Goal: Task Accomplishment & Management: Complete application form

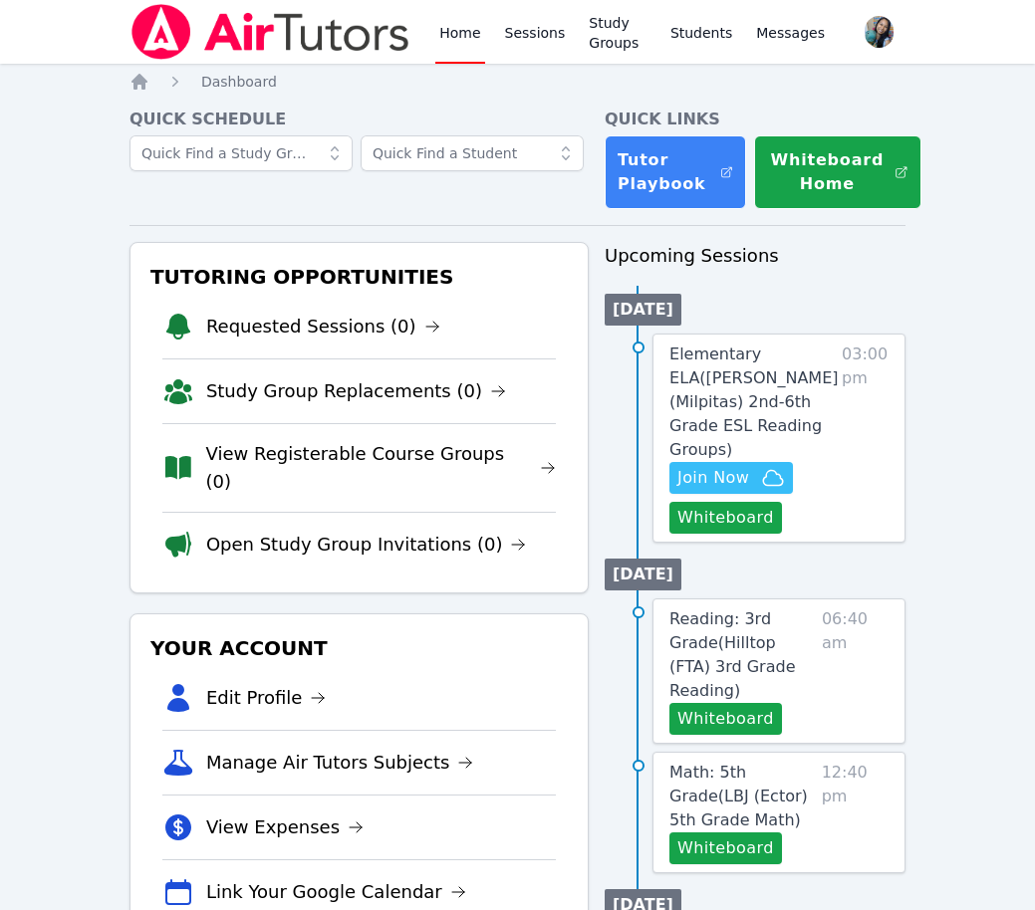
click at [479, 202] on div "Quick Schedule" at bounding box center [358, 159] width 459 height 102
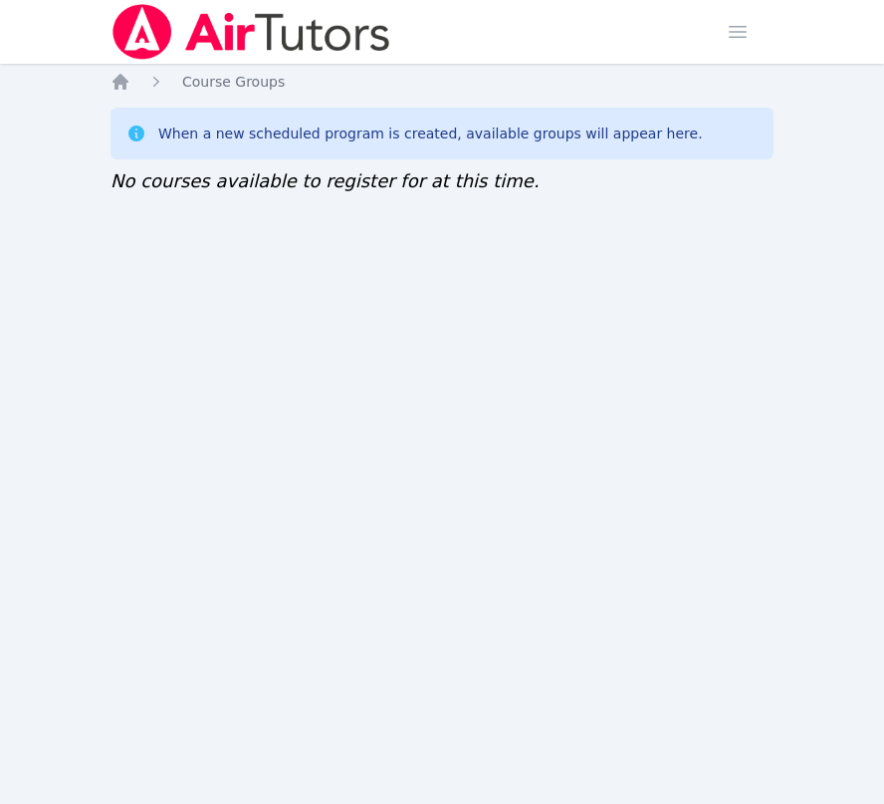
click at [322, 207] on div "Home Course Groups When a new scheduled program is created, available groups wi…" at bounding box center [442, 153] width 663 height 163
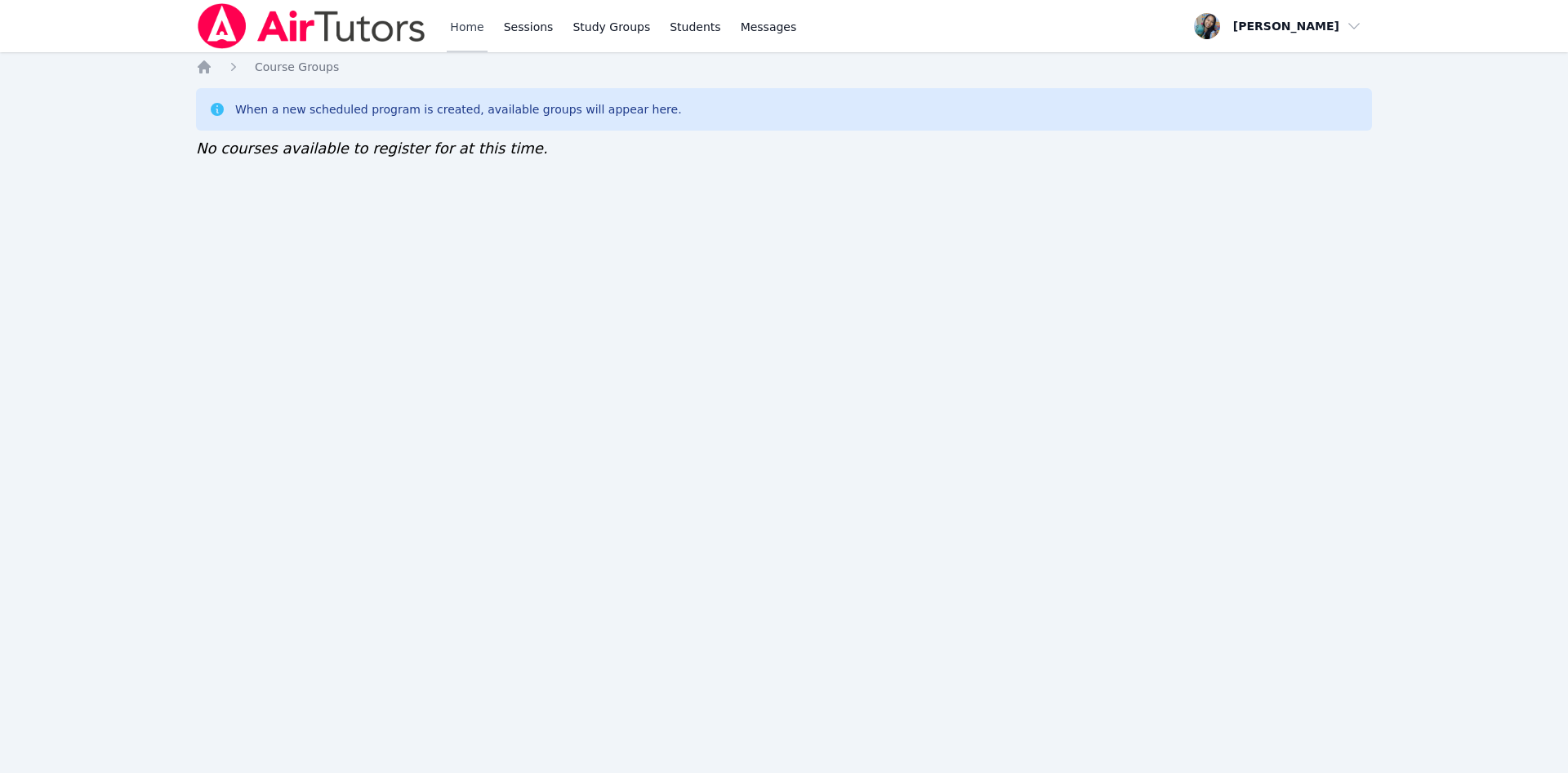
click at [476, 35] on link "Home" at bounding box center [467, 26] width 40 height 52
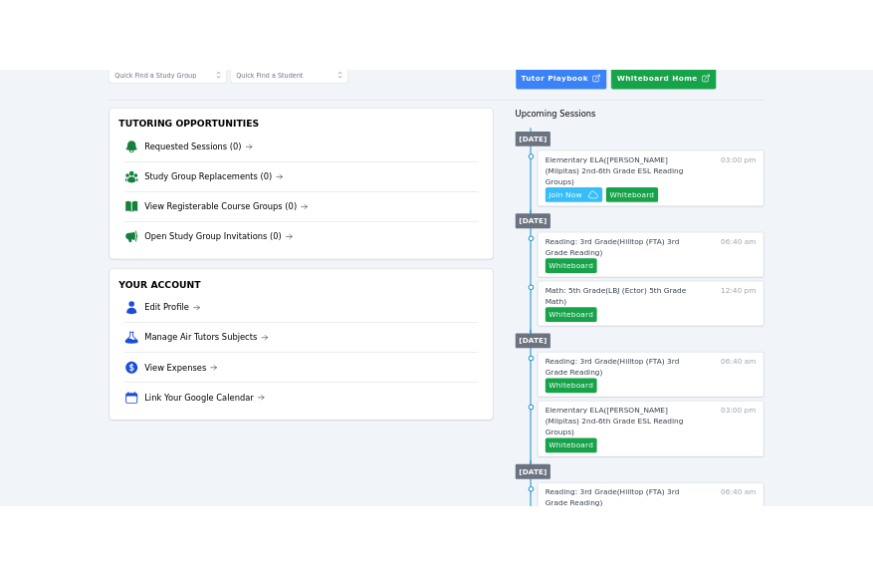
scroll to position [299, 0]
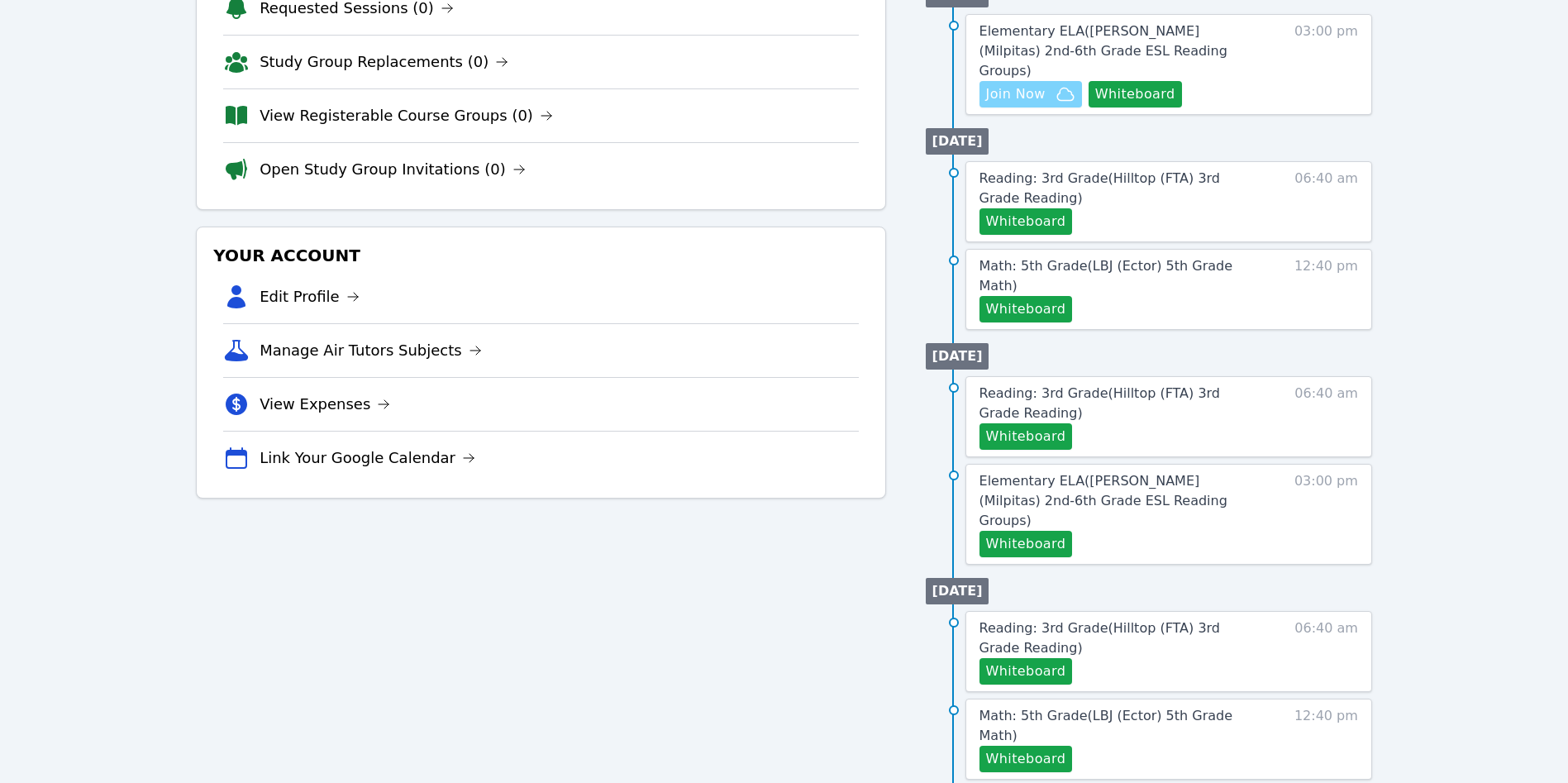
click at [1015, 85] on span "Join Now" at bounding box center [1016, 95] width 60 height 20
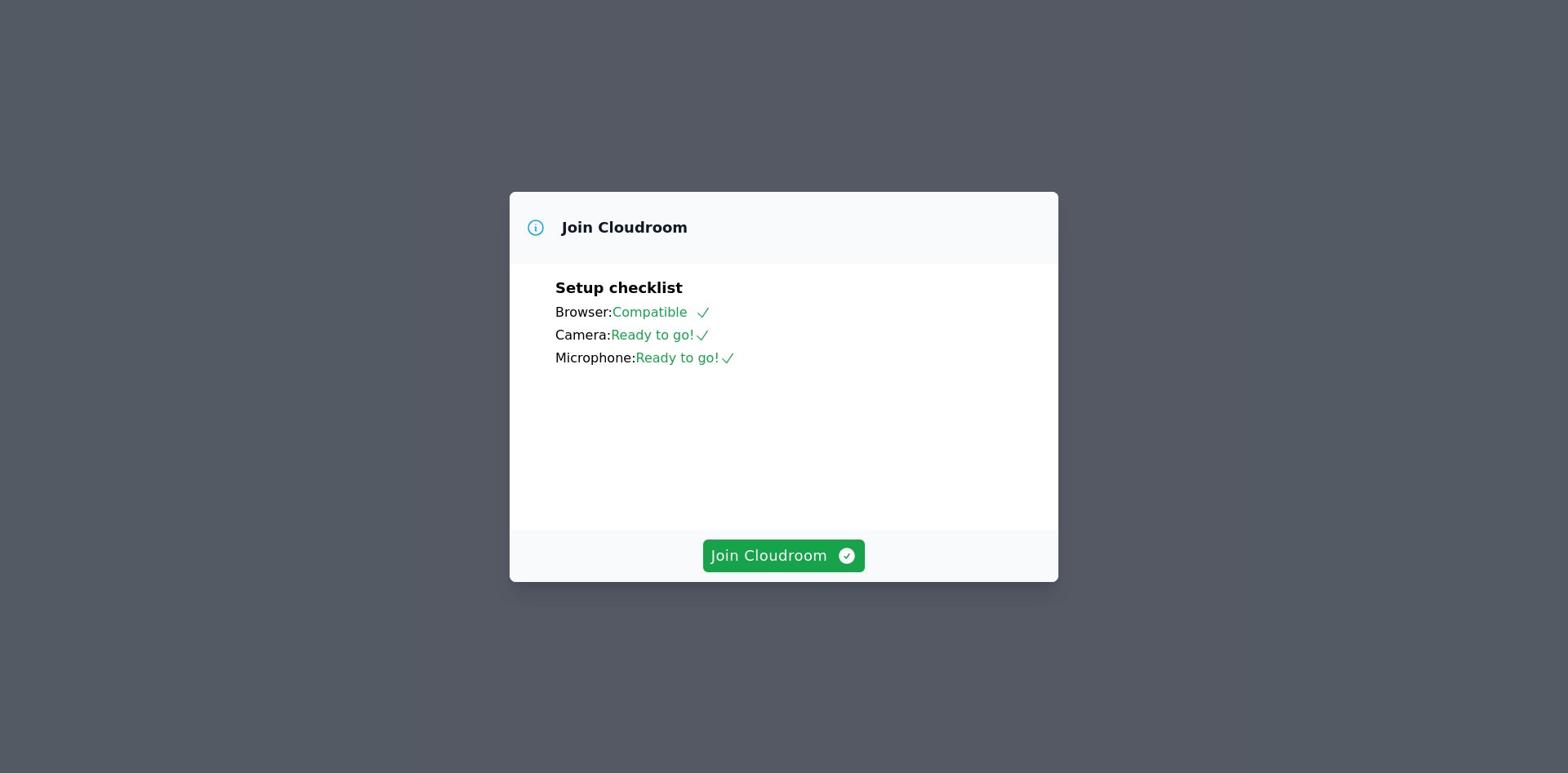
drag, startPoint x: 153, startPoint y: 670, endPoint x: 861, endPoint y: 259, distance: 818.6
click at [853, 44] on div "Join Cloudroom Setup checklist Browser: Compatible Camera: Ready to go! Microph…" at bounding box center [784, 386] width 1568 height 773
click at [797, 567] on span "Join Cloudroom" at bounding box center [784, 556] width 146 height 23
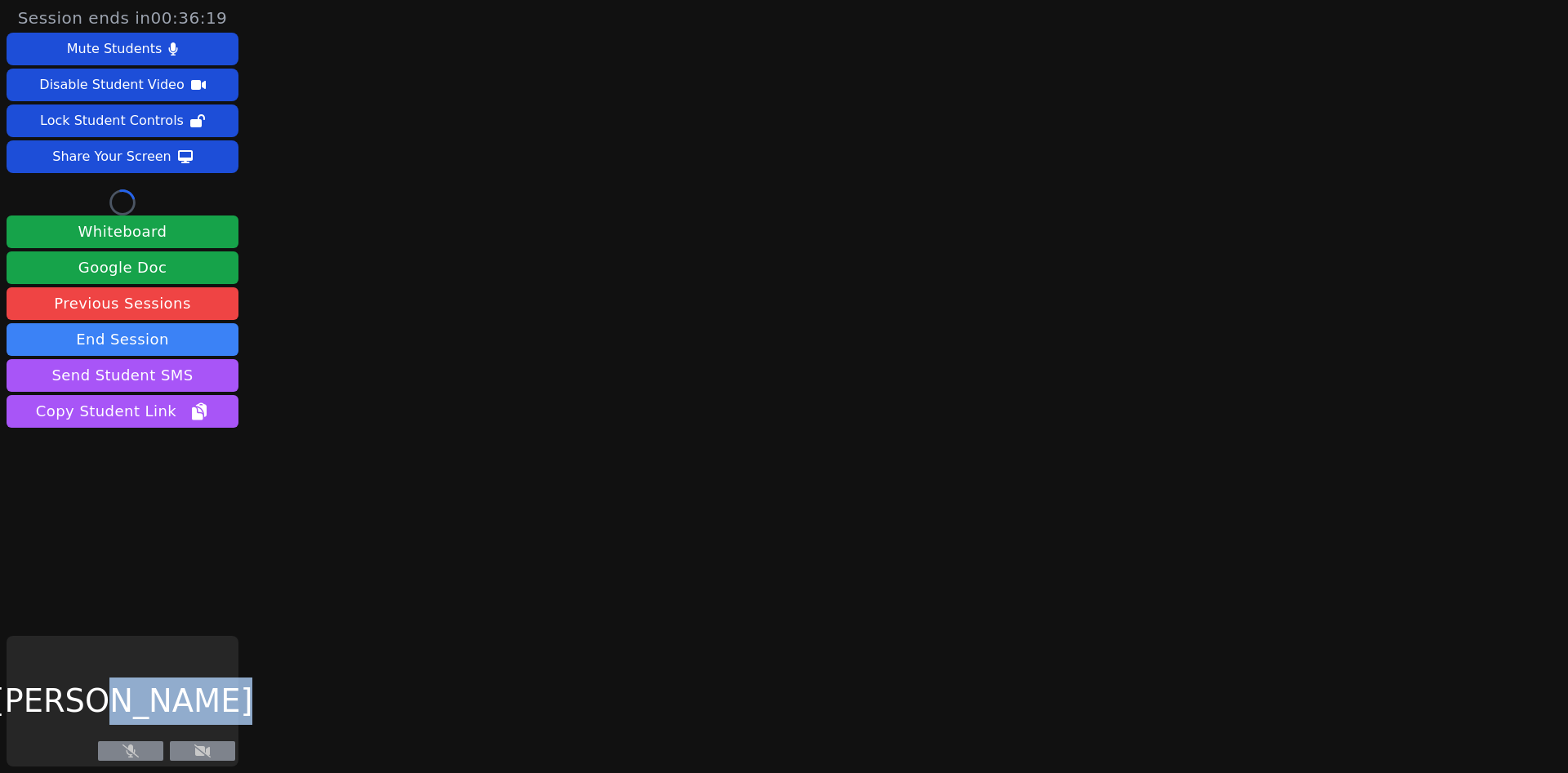
click at [797, 614] on main at bounding box center [906, 386] width 441 height 773
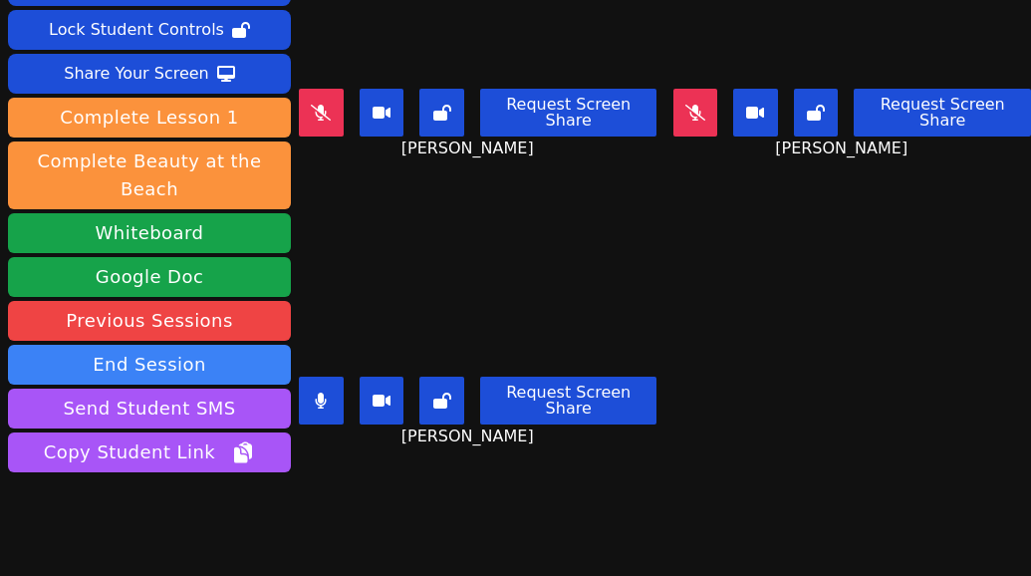
scroll to position [157, 0]
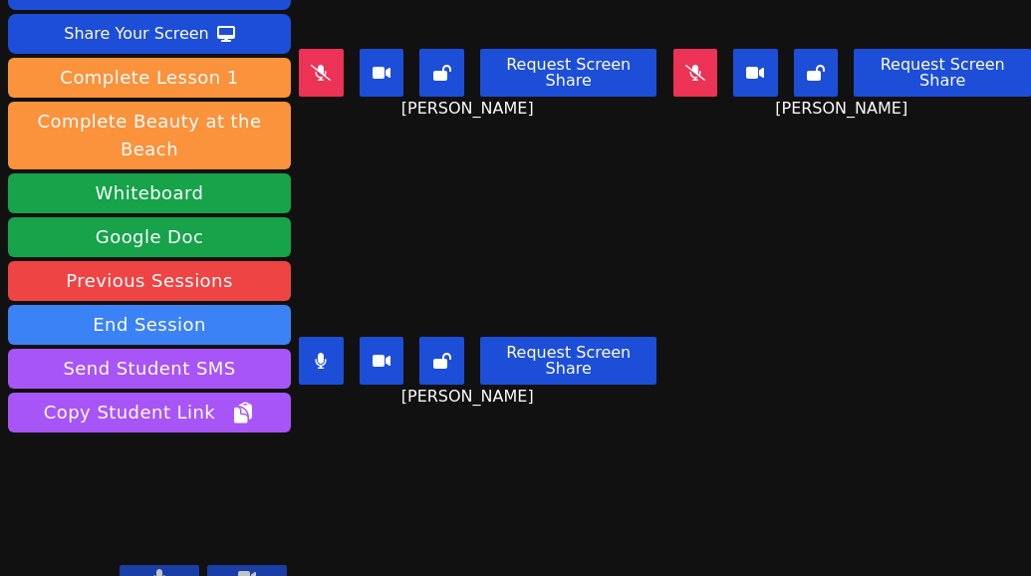
click at [336, 337] on button at bounding box center [321, 361] width 45 height 48
click at [333, 62] on button at bounding box center [321, 73] width 45 height 48
click at [421, 518] on div "Session ends in 00:33:45 Mute Students Disable Student Video Lock Student Contr…" at bounding box center [515, 288] width 1031 height 576
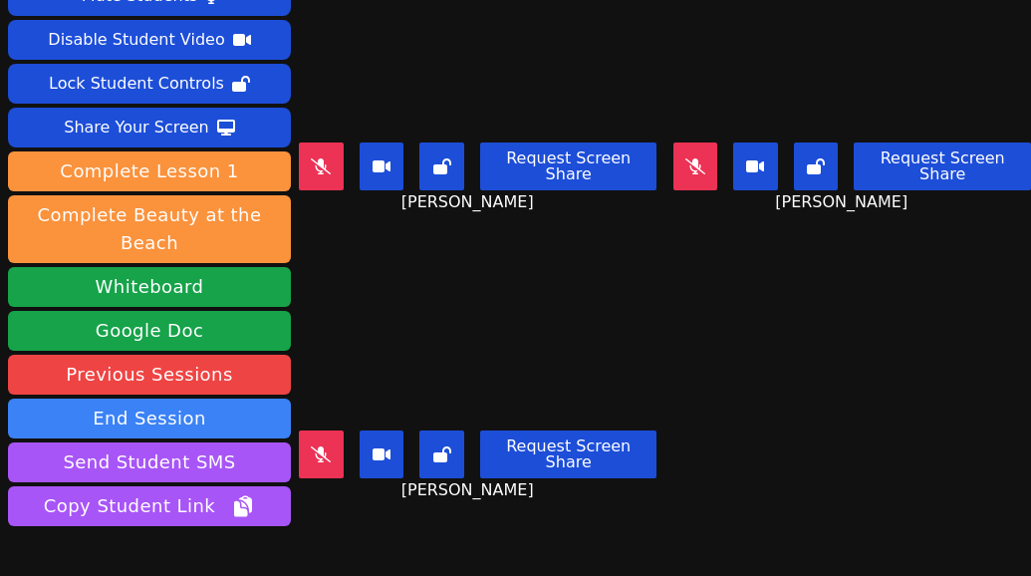
scroll to position [0, 0]
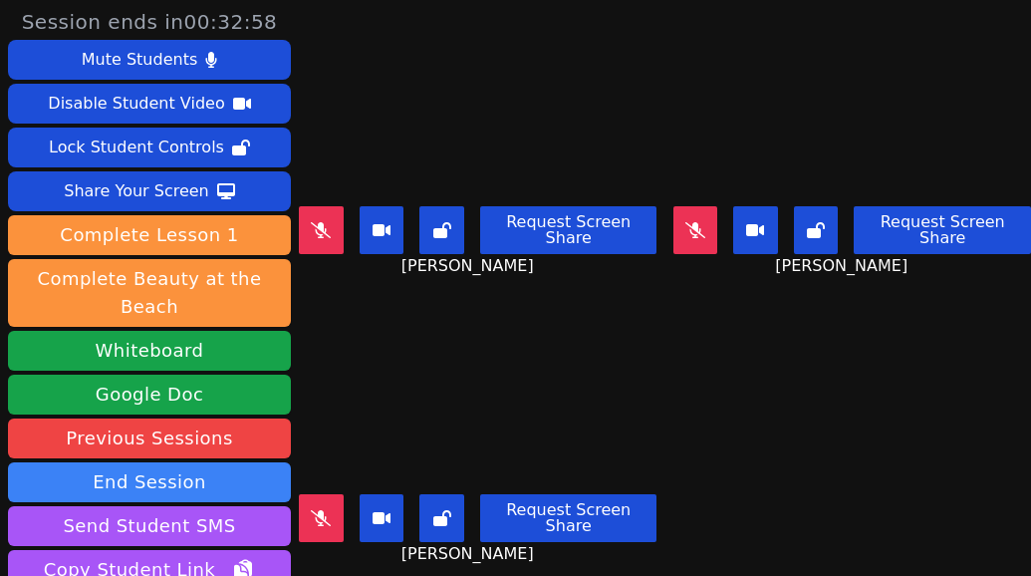
click at [461, 271] on div "Binh Nguyen Request Screen Share Binh Nguyen" at bounding box center [478, 144] width 358 height 288
click at [324, 510] on icon at bounding box center [321, 518] width 20 height 16
click at [540, 543] on div "Nolan An Request Screen Share Nolan An" at bounding box center [478, 432] width 358 height 288
click at [321, 510] on icon at bounding box center [321, 518] width 11 height 16
click at [685, 222] on icon at bounding box center [695, 230] width 20 height 16
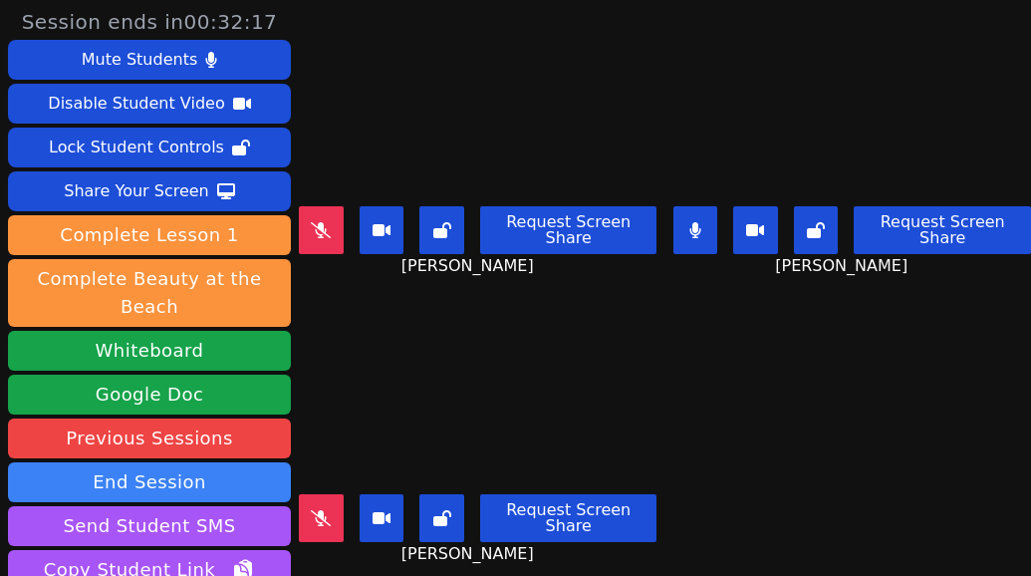
click at [529, 268] on div "Binh Nguyen Request Screen Share Binh Nguyen" at bounding box center [478, 144] width 358 height 288
click at [689, 222] on icon at bounding box center [694, 230] width 11 height 16
click at [317, 222] on icon at bounding box center [321, 230] width 20 height 16
click at [322, 494] on button at bounding box center [321, 518] width 45 height 48
click at [445, 264] on span "Binh Nguyen" at bounding box center [469, 266] width 137 height 24
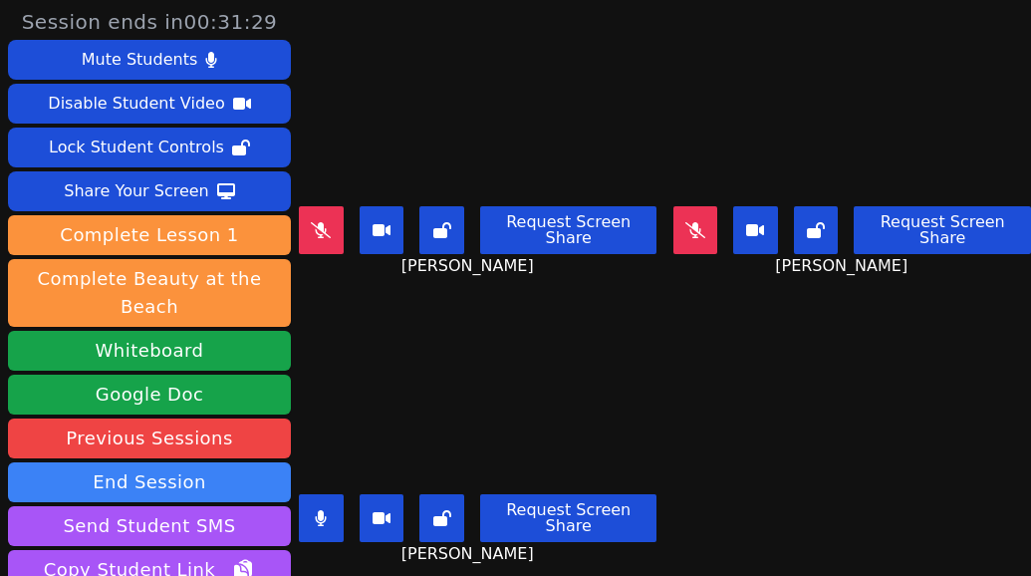
click at [326, 510] on icon at bounding box center [321, 518] width 11 height 16
click at [387, 263] on div "Request Screen Share Binh Nguyen" at bounding box center [478, 238] width 358 height 80
click at [676, 227] on button at bounding box center [695, 230] width 45 height 48
click at [507, 256] on div "Request Screen Share Binh Nguyen" at bounding box center [478, 238] width 358 height 80
click at [673, 209] on button at bounding box center [695, 230] width 45 height 48
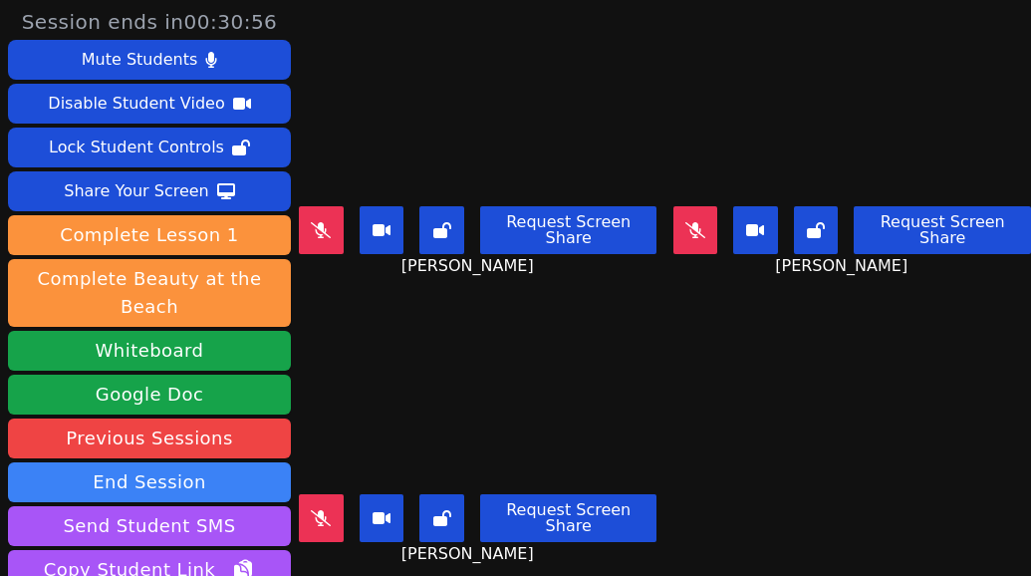
click at [331, 222] on icon at bounding box center [321, 230] width 20 height 16
click at [328, 222] on button at bounding box center [321, 230] width 45 height 48
click at [313, 494] on button at bounding box center [321, 518] width 45 height 48
click at [504, 545] on div "Nolan An Request Screen Share Nolan An" at bounding box center [478, 432] width 358 height 288
click at [542, 539] on div "Request Screen Share Nolan An" at bounding box center [478, 526] width 358 height 80
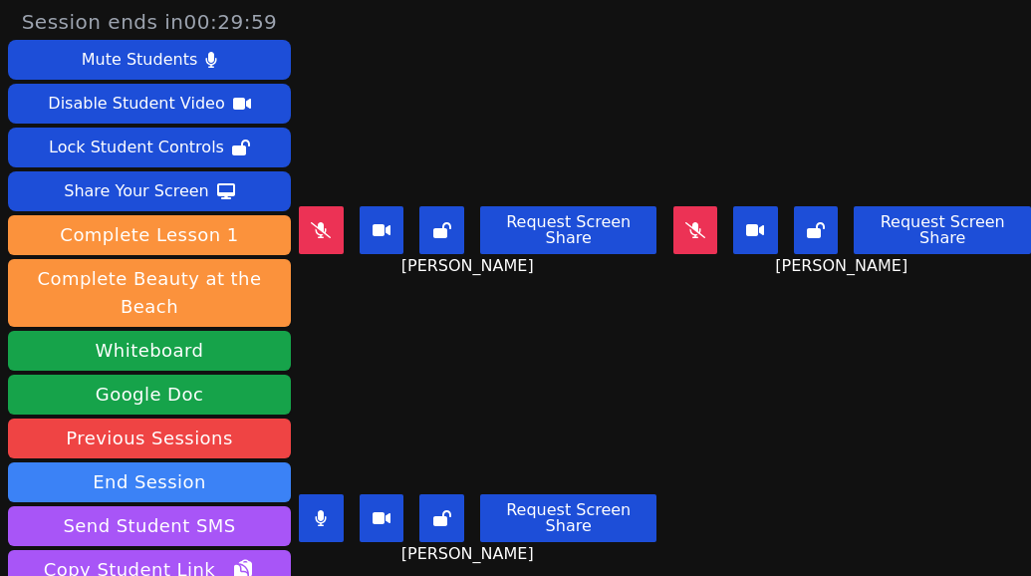
drag, startPoint x: 534, startPoint y: 530, endPoint x: 552, endPoint y: 509, distance: 27.5
click at [534, 530] on div "Request Screen Share Nolan An" at bounding box center [478, 526] width 358 height 80
click at [547, 551] on div "Nolan An Request Screen Share Nolan An" at bounding box center [478, 432] width 358 height 288
click at [413, 541] on div "Request Screen Share Nolan An" at bounding box center [478, 526] width 358 height 80
click at [522, 543] on div "Nolan An Request Screen Share Nolan An" at bounding box center [478, 432] width 358 height 288
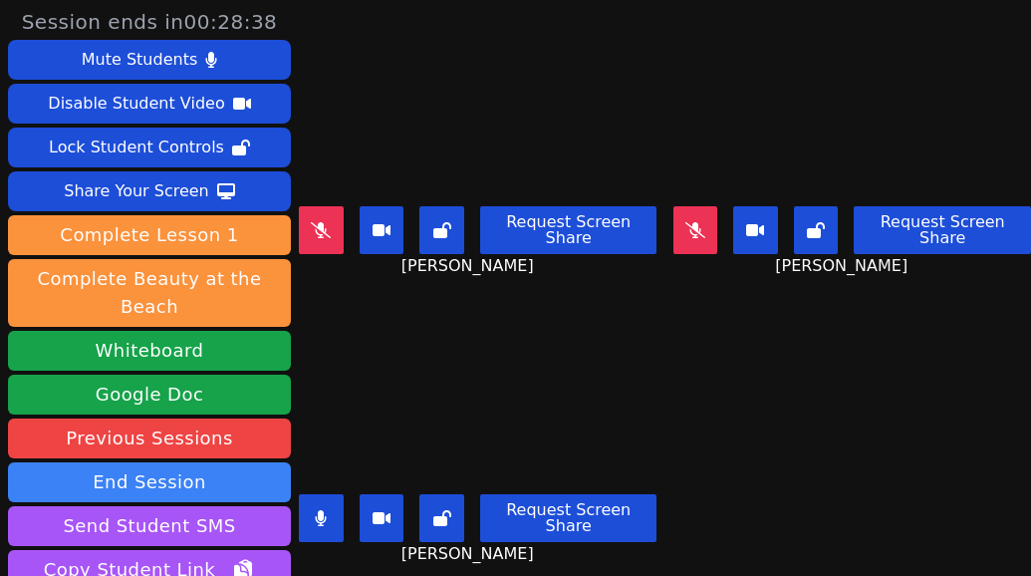
click at [317, 510] on icon at bounding box center [321, 518] width 11 height 16
click at [321, 510] on icon at bounding box center [321, 518] width 11 height 16
click at [321, 510] on icon at bounding box center [321, 518] width 20 height 16
click at [351, 549] on div "Nolan An Request Screen Share Nolan An" at bounding box center [478, 432] width 358 height 288
click at [345, 543] on div "Nolan An Request Screen Share Nolan An" at bounding box center [478, 432] width 358 height 288
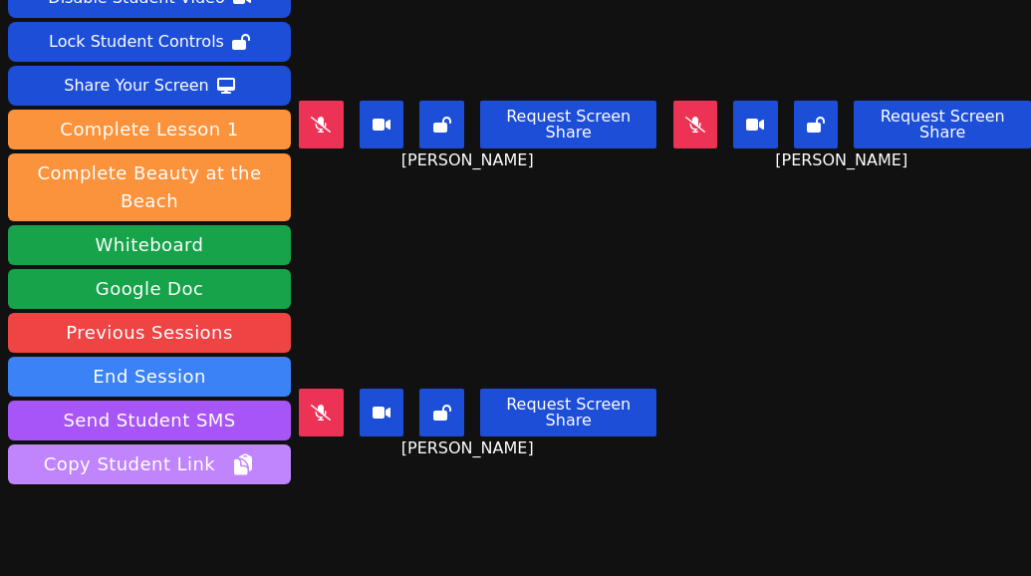
scroll to position [157, 0]
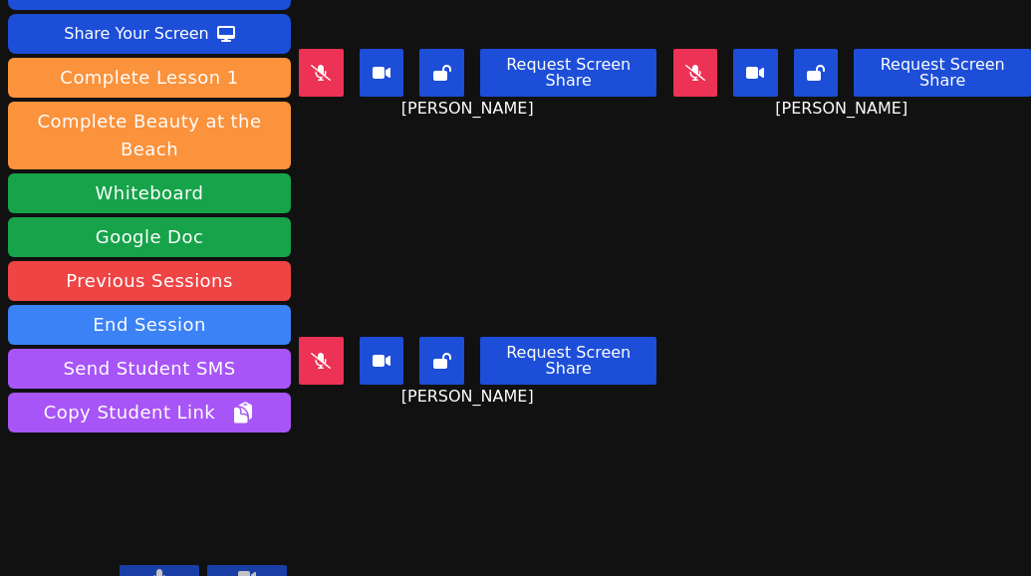
click at [162, 569] on icon at bounding box center [159, 577] width 12 height 16
click at [169, 565] on button at bounding box center [159, 577] width 80 height 24
click at [179, 565] on button at bounding box center [159, 577] width 80 height 24
click at [350, 502] on div "Session ends in 00:26:37 Mute Students Disable Student Video Lock Student Contr…" at bounding box center [515, 288] width 1031 height 576
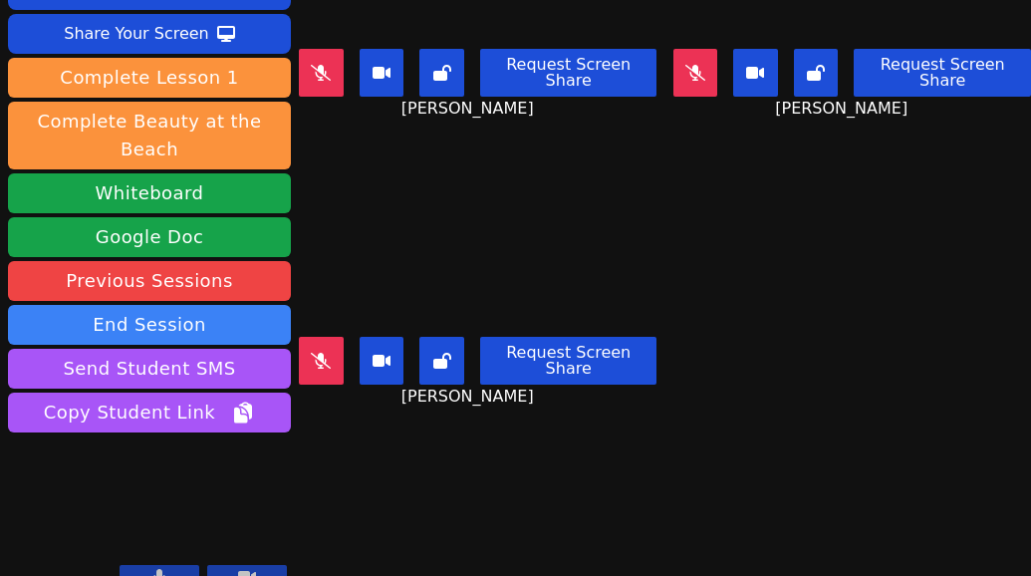
click at [673, 72] on button at bounding box center [695, 73] width 45 height 48
click at [359, 493] on div "Session ends in 00:26:33 Mute Students Disable Student Video Lock Student Contr…" at bounding box center [515, 288] width 1031 height 576
click at [338, 482] on div "Session ends in 00:26:32 Mute Students Disable Student Video Lock Student Contr…" at bounding box center [515, 288] width 1031 height 576
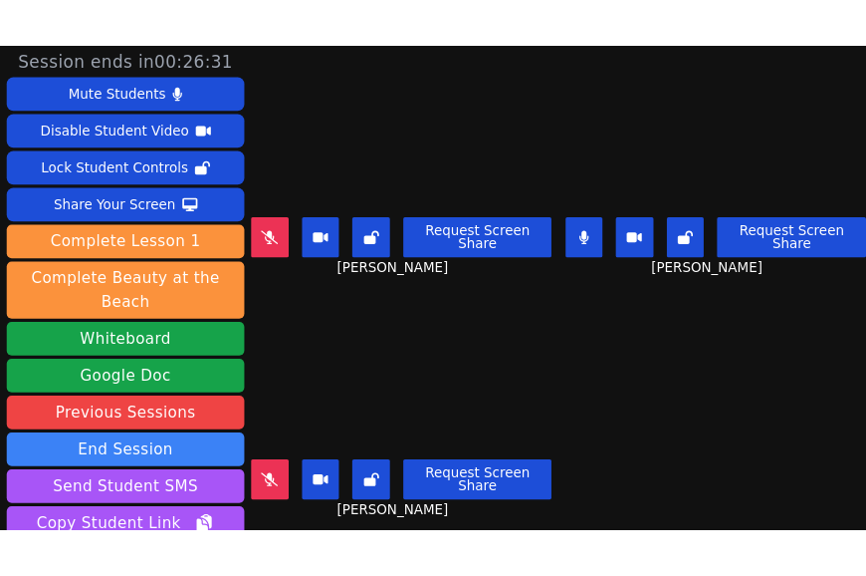
scroll to position [0, 0]
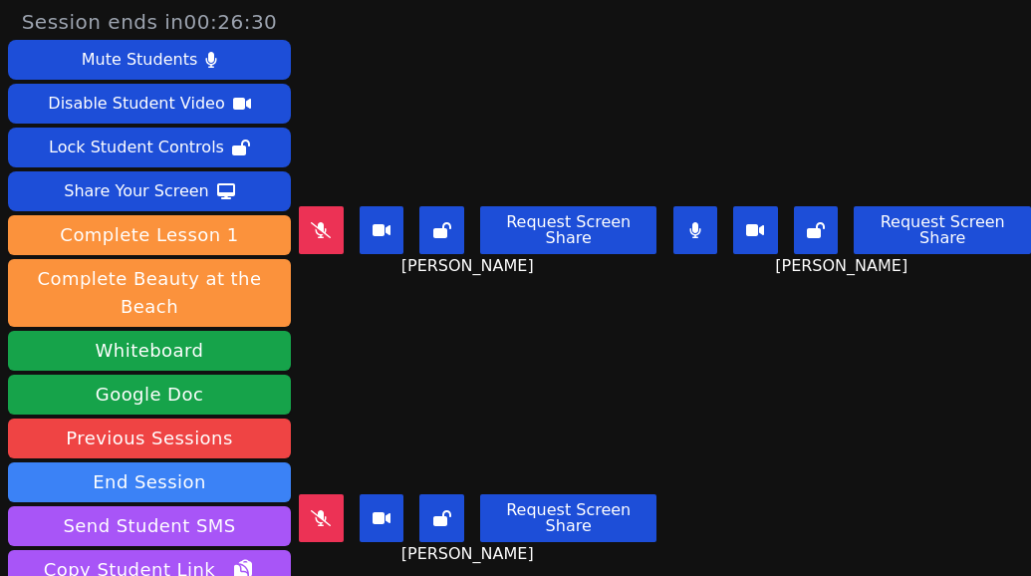
click at [674, 229] on button at bounding box center [695, 230] width 45 height 48
click at [343, 529] on div "Request Screen Share Nolan An" at bounding box center [478, 526] width 358 height 80
click at [338, 538] on div "Request Screen Share Nolan An" at bounding box center [478, 526] width 358 height 80
click at [319, 539] on div "Request Screen Share Nolan An" at bounding box center [478, 526] width 358 height 80
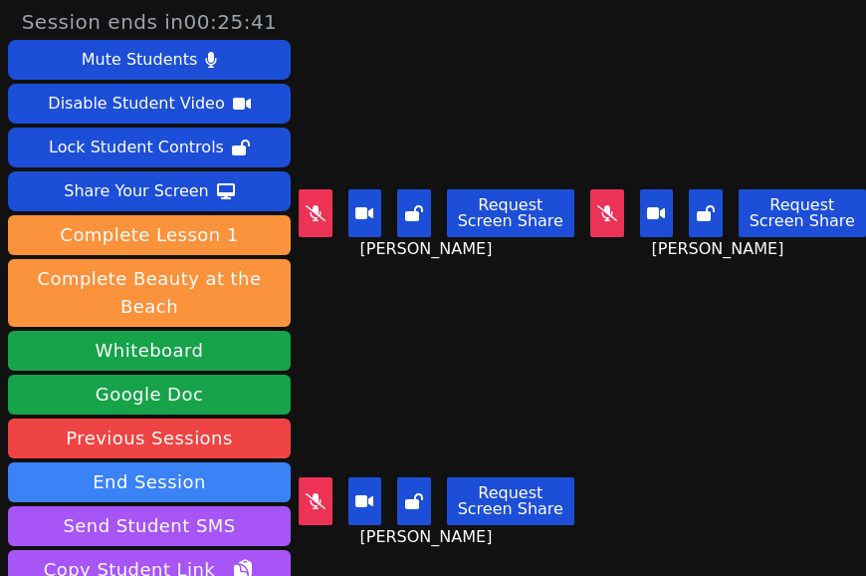
click at [325, 254] on div "Binh Nguyen Request Screen Share Binh Nguyen" at bounding box center [437, 144] width 276 height 288
click at [320, 215] on button at bounding box center [316, 213] width 34 height 48
click at [357, 270] on div "Binh Nguyen Request Screen Share Binh Nguyen" at bounding box center [437, 144] width 276 height 288
click at [317, 209] on button at bounding box center [316, 213] width 34 height 48
click at [315, 487] on button at bounding box center [316, 501] width 34 height 48
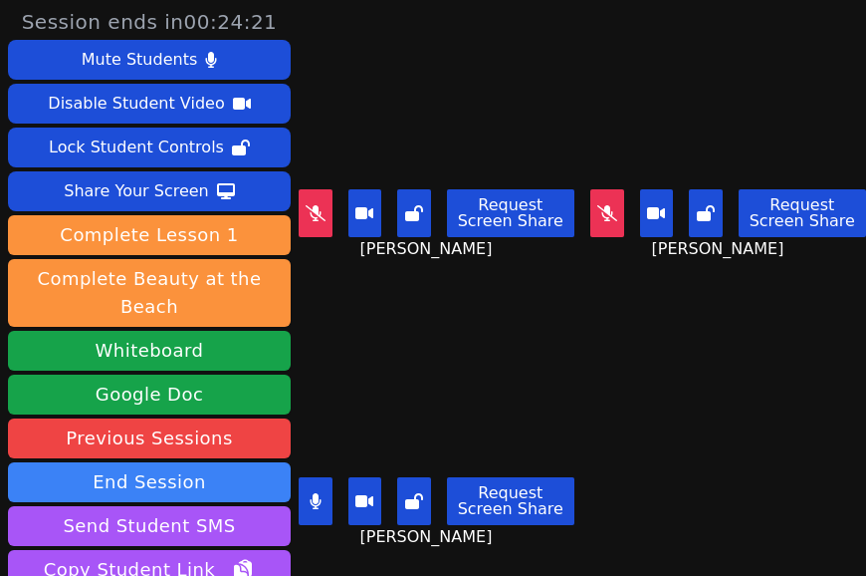
click at [358, 530] on div "Nolan An Request Screen Share Nolan An" at bounding box center [437, 432] width 276 height 288
click at [325, 533] on div "Nolan An Request Screen Share Nolan An" at bounding box center [437, 432] width 276 height 288
click at [336, 534] on div "Nolan An Request Screen Share Nolan An" at bounding box center [437, 432] width 276 height 288
click at [310, 493] on icon at bounding box center [315, 501] width 11 height 16
click at [313, 210] on button at bounding box center [316, 213] width 34 height 48
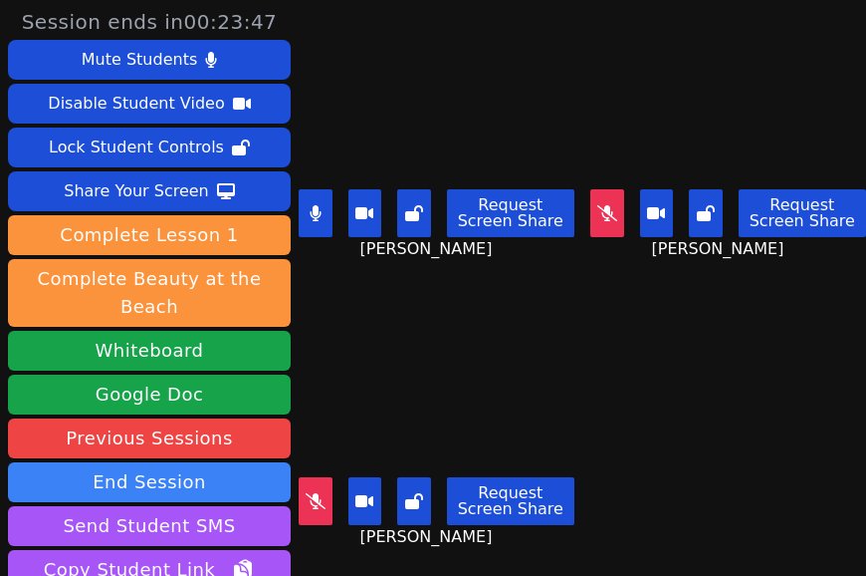
click at [326, 288] on div "Nolan An Request Screen Share Nolan An" at bounding box center [437, 432] width 276 height 288
click at [350, 526] on div "Nolan An Request Screen Share Nolan An" at bounding box center [437, 432] width 276 height 288
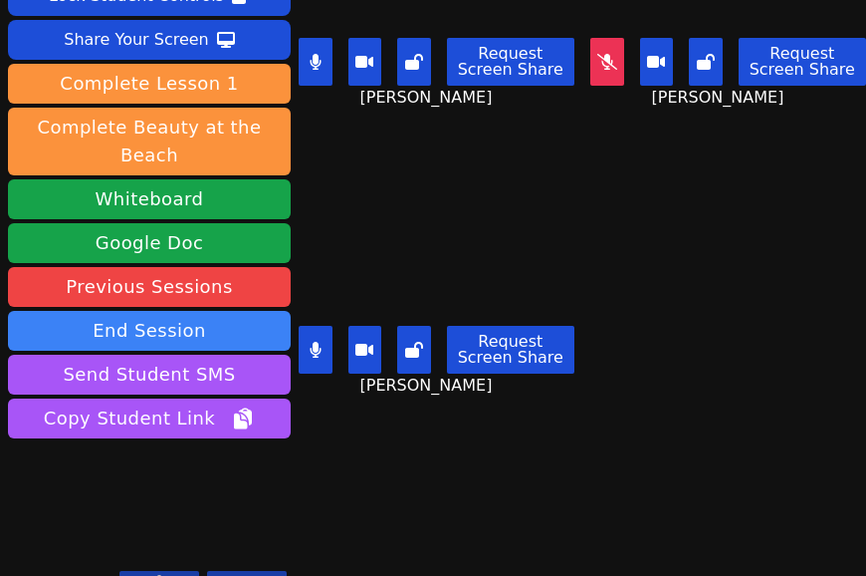
scroll to position [157, 0]
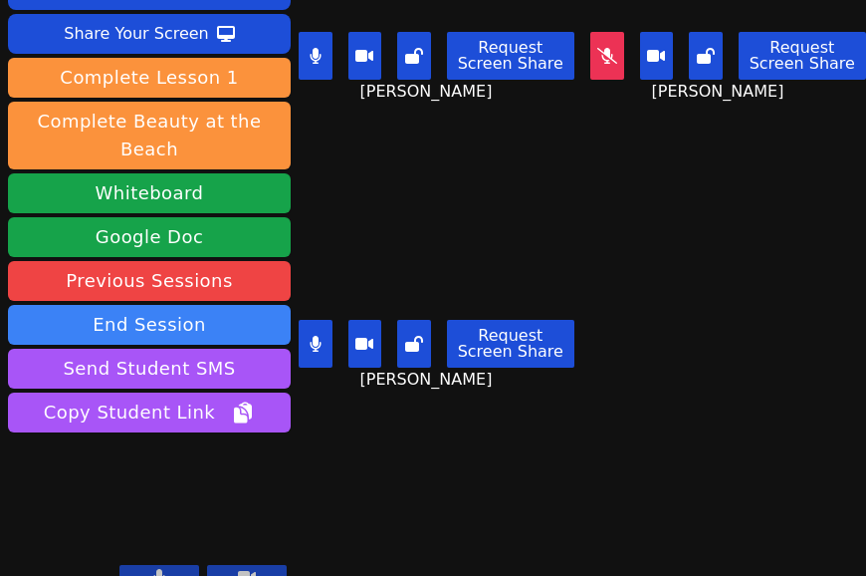
click at [368, 493] on div "Session ends in 00:23:12 Mute Students Disable Student Video Lock Student Contr…" at bounding box center [433, 288] width 866 height 576
click at [343, 510] on div "Session ends in 00:23:03 Mute Students Disable Student Video Lock Student Contr…" at bounding box center [433, 288] width 866 height 576
click at [315, 336] on icon at bounding box center [315, 344] width 11 height 16
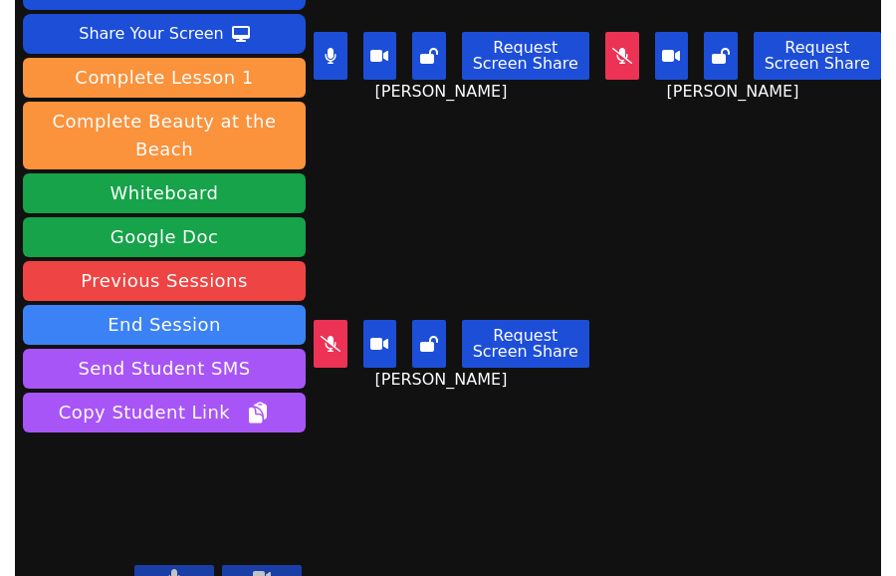
scroll to position [0, 0]
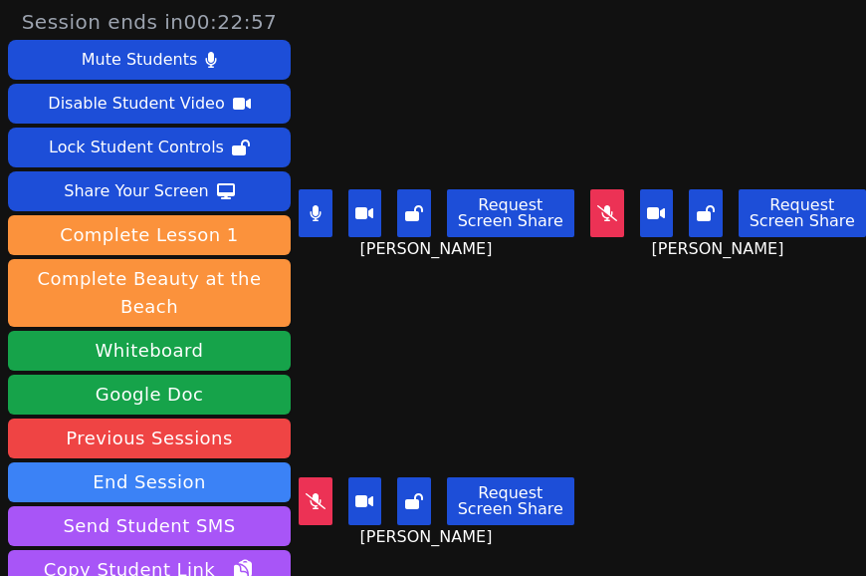
click at [338, 275] on div "Binh Nguyen Request Screen Share Binh Nguyen" at bounding box center [437, 144] width 276 height 288
click at [337, 265] on div "Binh Nguyen Request Screen Share Binh Nguyen" at bounding box center [437, 144] width 276 height 288
click at [320, 274] on div "Binh Nguyen Request Screen Share Binh Nguyen" at bounding box center [437, 144] width 276 height 288
click at [310, 205] on icon at bounding box center [315, 213] width 11 height 16
click at [597, 205] on icon at bounding box center [607, 213] width 20 height 16
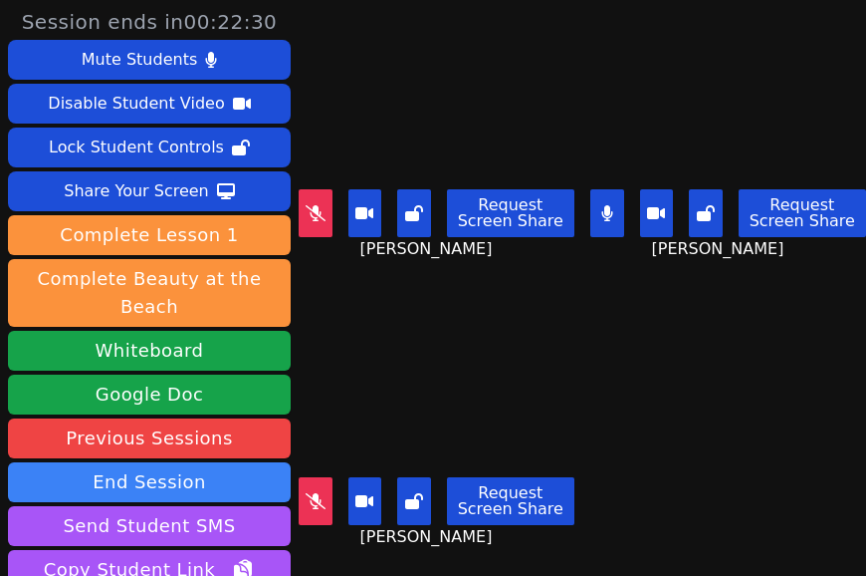
click at [362, 288] on div "Nolan An Request Screen Share Nolan An" at bounding box center [437, 432] width 276 height 288
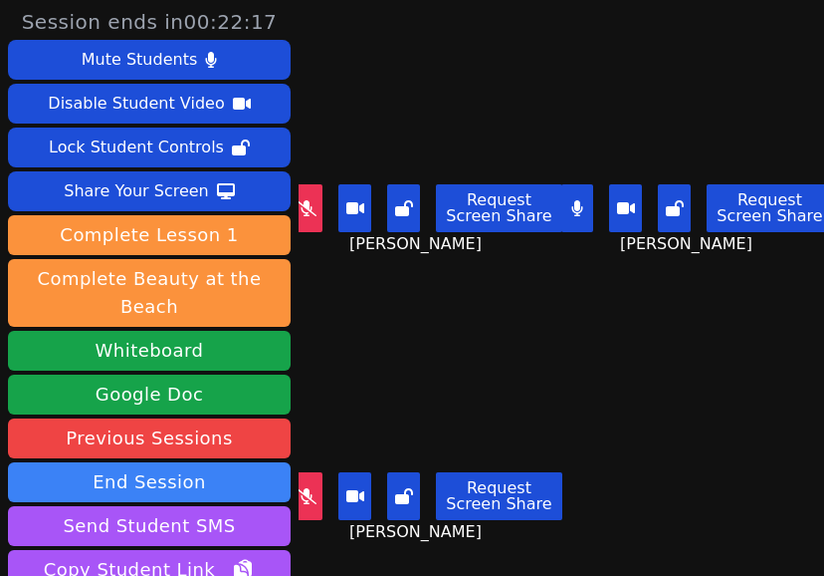
click at [334, 531] on div "Nolan An Request Screen Share Nolan An" at bounding box center [426, 432] width 255 height 288
click at [572, 200] on icon at bounding box center [577, 208] width 11 height 16
click at [334, 263] on div "Binh Nguyen Request Screen Share Binh Nguyen" at bounding box center [426, 144] width 255 height 288
click at [307, 207] on button at bounding box center [307, 208] width 33 height 48
click at [365, 288] on div "Nolan An Request Screen Share Nolan An" at bounding box center [426, 432] width 255 height 288
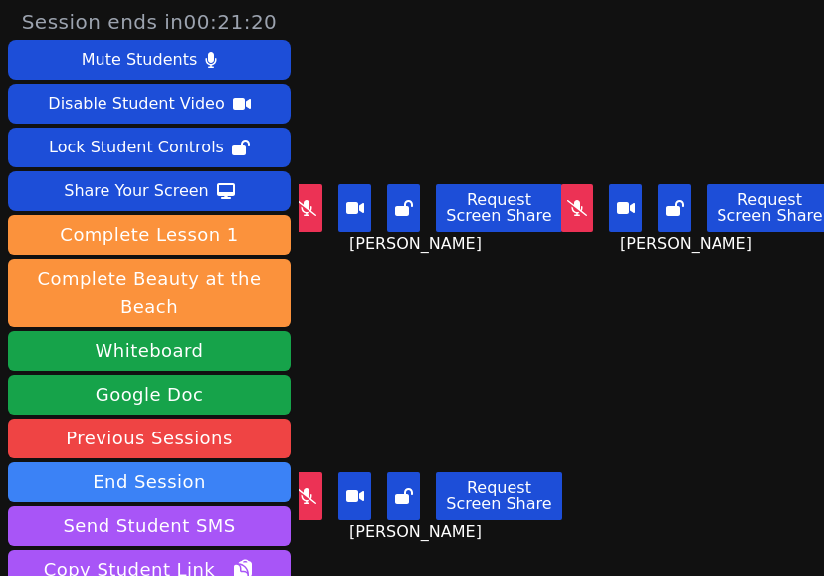
click at [306, 201] on icon at bounding box center [307, 208] width 20 height 16
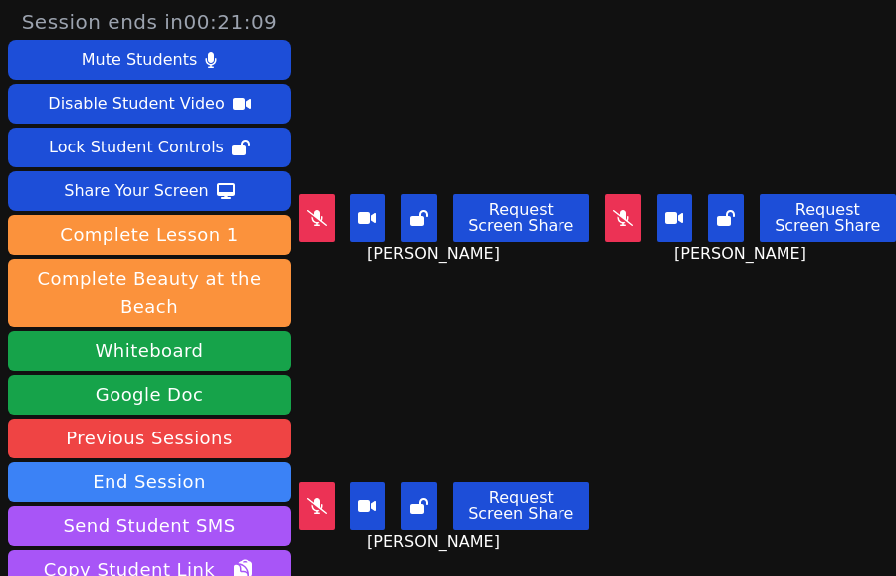
click at [317, 210] on icon at bounding box center [317, 218] width 20 height 16
click at [420, 210] on icon at bounding box center [419, 218] width 18 height 16
click at [332, 268] on div "Binh Nguyen Request Screen Share Binh Nguyen" at bounding box center [444, 144] width 291 height 288
click at [341, 266] on div "Binh Nguyen Request Screen Share Binh Nguyen" at bounding box center [444, 144] width 291 height 288
click at [333, 250] on div "Request Screen Share Binh Nguyen" at bounding box center [444, 226] width 291 height 80
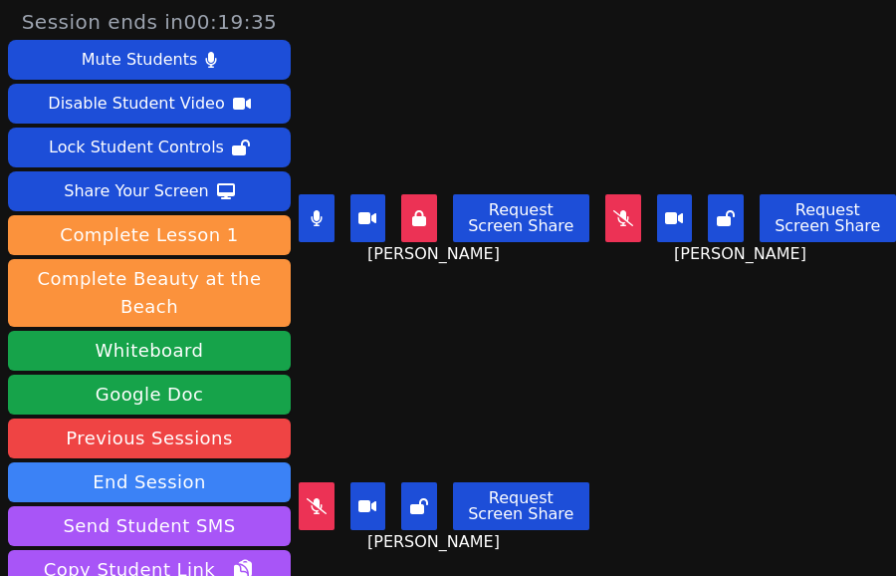
click at [337, 265] on div "Binh Nguyen Request Screen Share Binh Nguyen" at bounding box center [444, 144] width 291 height 288
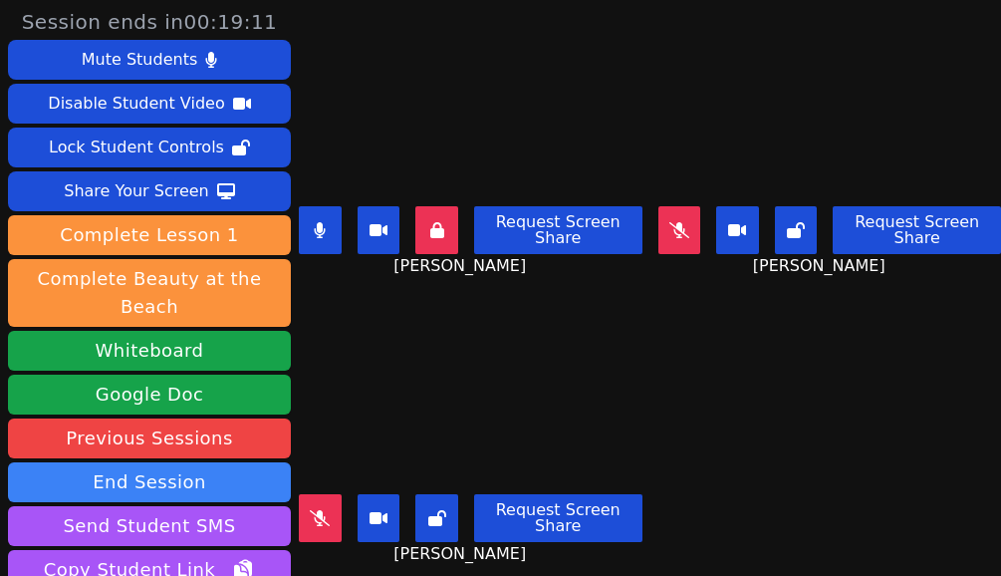
click at [353, 262] on div "Request Screen Share Binh Nguyen" at bounding box center [471, 238] width 344 height 80
click at [332, 266] on div "Binh Nguyen Request Screen Share Binh Nguyen" at bounding box center [471, 144] width 344 height 288
click at [324, 222] on icon at bounding box center [320, 230] width 12 height 16
click at [337, 270] on div "Binh Nguyen Request Screen Share Binh Nguyen" at bounding box center [471, 144] width 344 height 288
click at [669, 230] on button at bounding box center [679, 230] width 43 height 48
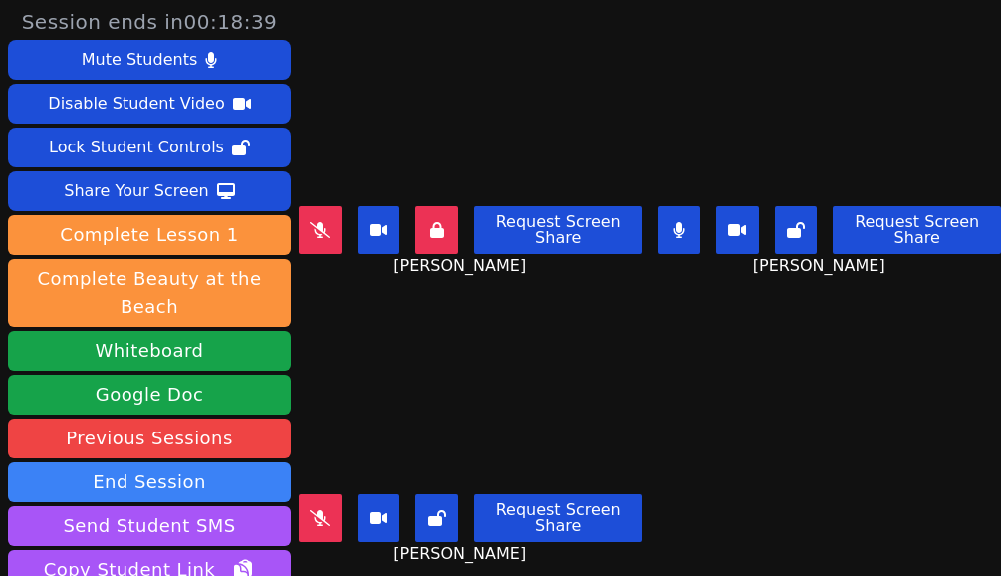
click at [344, 267] on div "Binh Nguyen Request Screen Share Binh Nguyen" at bounding box center [471, 144] width 344 height 288
click at [333, 254] on div "Request Screen Share Binh Nguyen" at bounding box center [471, 238] width 344 height 80
drag, startPoint x: 327, startPoint y: 269, endPoint x: 338, endPoint y: 266, distance: 11.4
click at [327, 269] on div "Binh Nguyen Request Screen Share Binh Nguyen" at bounding box center [471, 144] width 344 height 288
click at [356, 288] on div "Nolan An Request Screen Share Nolan An" at bounding box center [471, 432] width 344 height 288
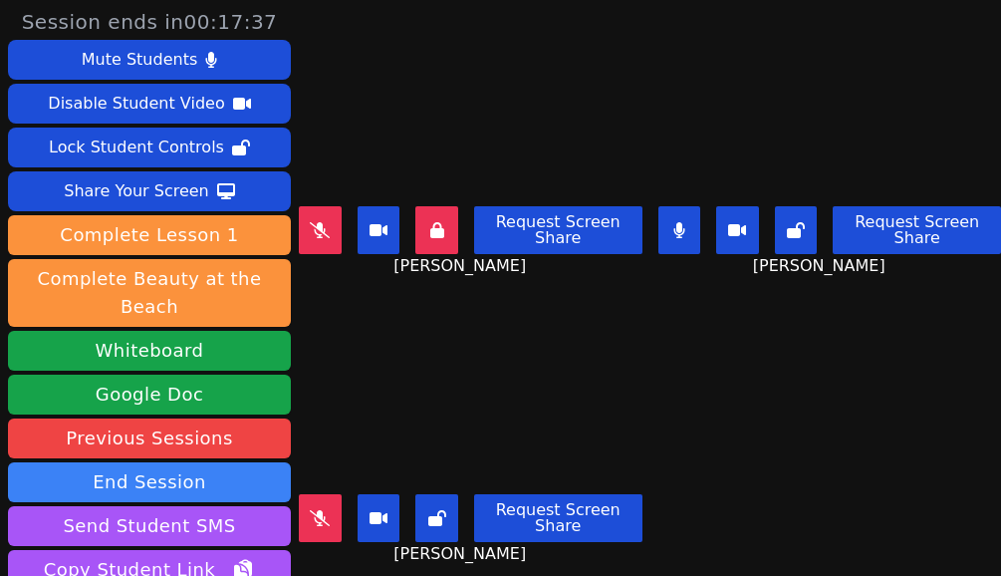
click at [317, 288] on div "Nolan An Request Screen Share Nolan An" at bounding box center [471, 432] width 344 height 288
click at [342, 529] on div "Request Screen Share Nolan An" at bounding box center [471, 526] width 344 height 80
drag, startPoint x: 323, startPoint y: 539, endPoint x: 338, endPoint y: 540, distance: 15.0
click at [323, 539] on div "Request Screen Share Nolan An" at bounding box center [471, 526] width 344 height 80
click at [351, 548] on div "Nolan An Request Screen Share Nolan An" at bounding box center [471, 432] width 344 height 288
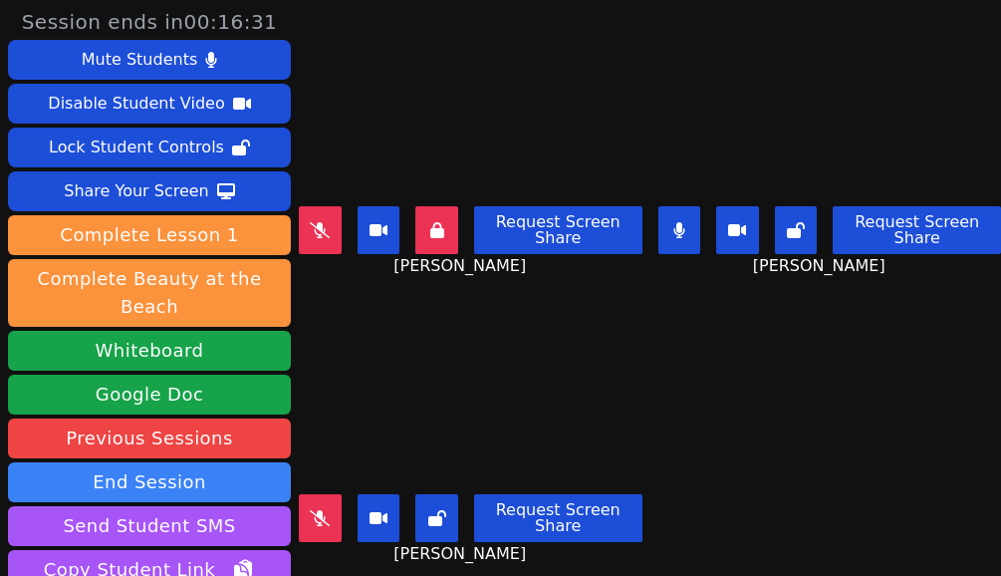
click at [342, 537] on div "Request Screen Share Nolan An" at bounding box center [471, 526] width 344 height 80
click at [673, 223] on icon at bounding box center [678, 230] width 11 height 16
click at [322, 509] on button at bounding box center [320, 518] width 43 height 48
click at [332, 537] on div "Request Screen Share Nolan An" at bounding box center [471, 526] width 344 height 80
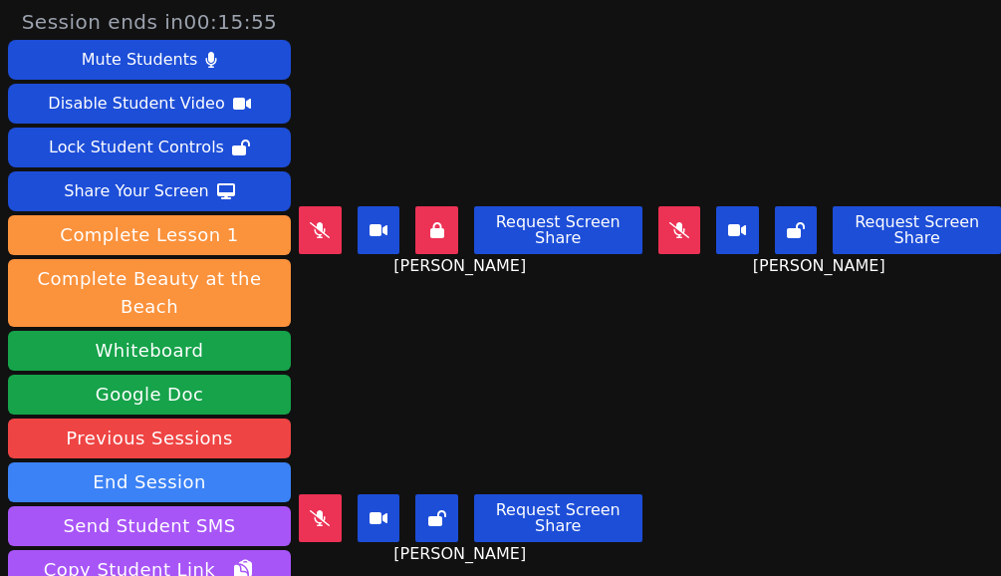
click at [356, 257] on div "Request Screen Share Binh Nguyen" at bounding box center [471, 238] width 344 height 80
click at [309, 502] on button at bounding box center [320, 518] width 43 height 48
click at [308, 536] on div "Request Screen Share Nolan An" at bounding box center [471, 526] width 344 height 80
click at [318, 510] on icon at bounding box center [320, 518] width 12 height 16
click at [309, 217] on button at bounding box center [320, 230] width 43 height 48
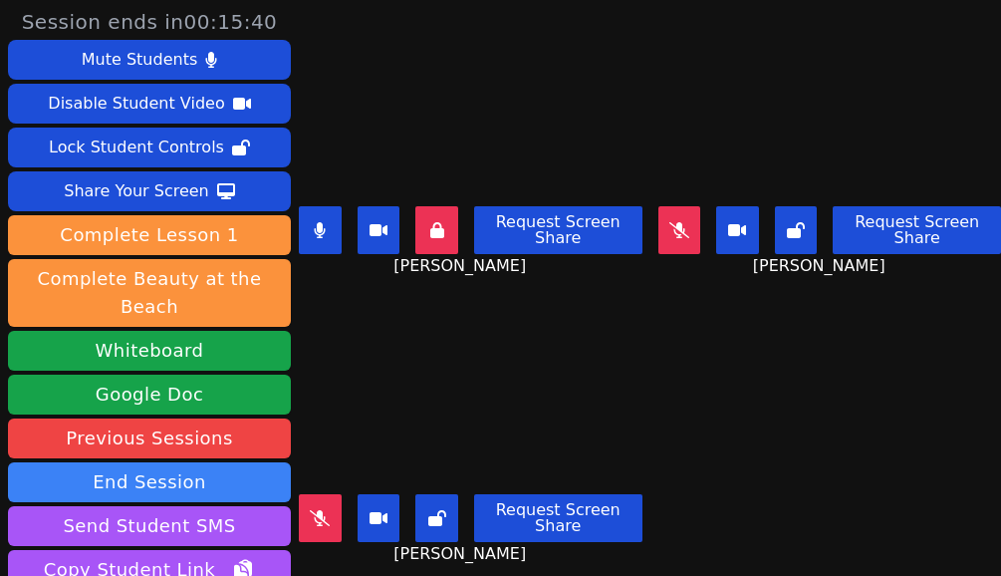
click at [330, 265] on div "Request Screen Share Binh Nguyen" at bounding box center [471, 238] width 344 height 80
click at [343, 288] on div "Nolan An Request Screen Share Nolan An" at bounding box center [471, 432] width 344 height 288
click at [342, 270] on div "Binh Nguyen Request Screen Share Binh Nguyen" at bounding box center [471, 144] width 344 height 288
click at [354, 257] on div "Request Screen Share Binh Nguyen" at bounding box center [471, 238] width 344 height 80
click at [330, 271] on div "Binh Nguyen Request Screen Share Binh Nguyen" at bounding box center [471, 144] width 344 height 288
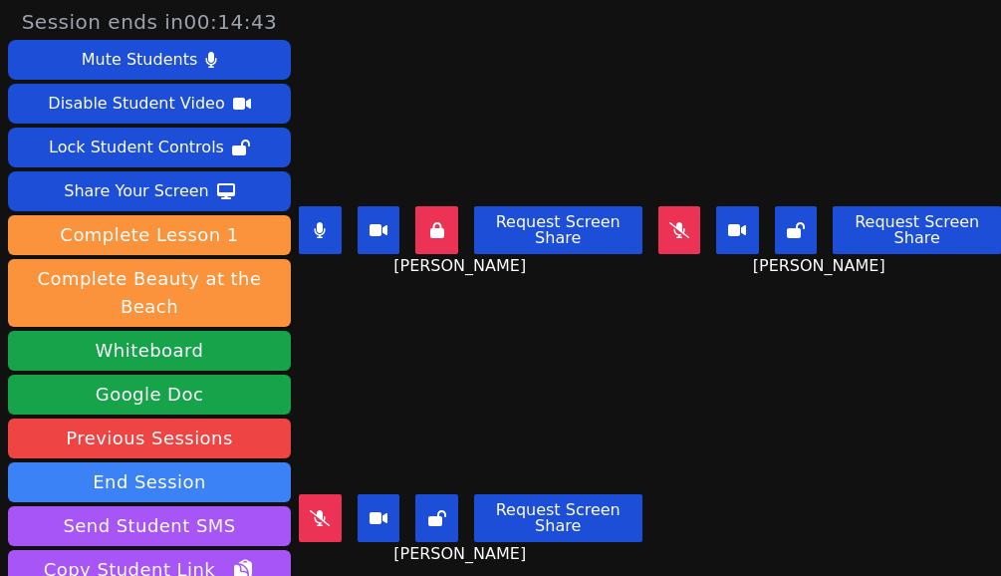
click at [338, 254] on div "Request Screen Share Binh Nguyen" at bounding box center [471, 238] width 344 height 80
click at [383, 532] on div "Request Screen Share Nolan An" at bounding box center [471, 526] width 344 height 80
click at [311, 530] on div "Request Screen Share Nolan An" at bounding box center [471, 526] width 344 height 80
drag, startPoint x: 352, startPoint y: 530, endPoint x: 950, endPoint y: 499, distance: 598.2
click at [943, 510] on main "Binh Nguyen Request Screen Share Binh Nguyen Yuxi Li Request Screen Share Yuxi …" at bounding box center [650, 288] width 702 height 576
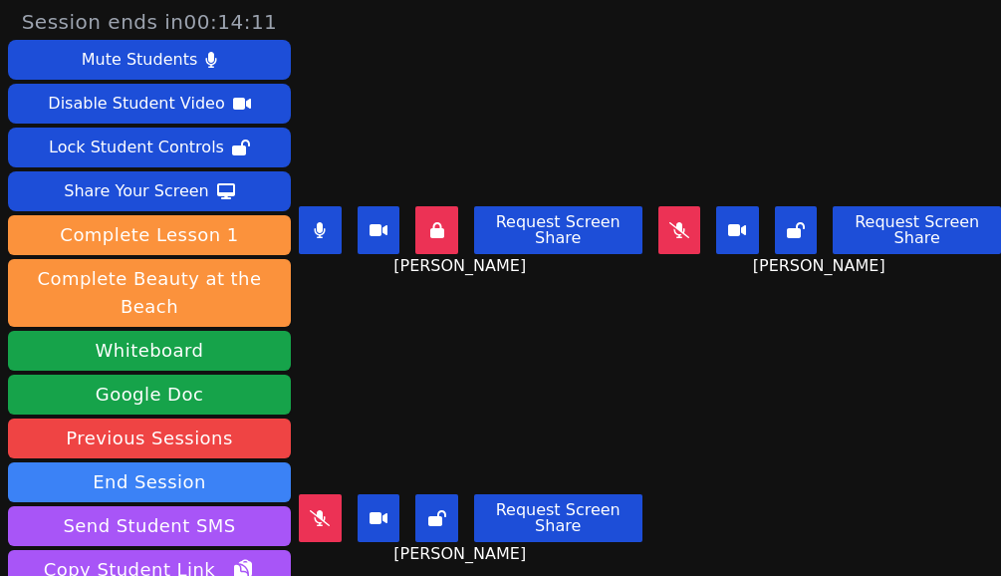
click at [333, 208] on button at bounding box center [320, 230] width 43 height 48
click at [322, 545] on div "Nolan An Request Screen Share Nolan An" at bounding box center [471, 432] width 344 height 288
click at [666, 217] on button at bounding box center [679, 230] width 43 height 48
click at [320, 226] on icon at bounding box center [320, 230] width 20 height 16
drag, startPoint x: 321, startPoint y: 225, endPoint x: 340, endPoint y: 226, distance: 18.9
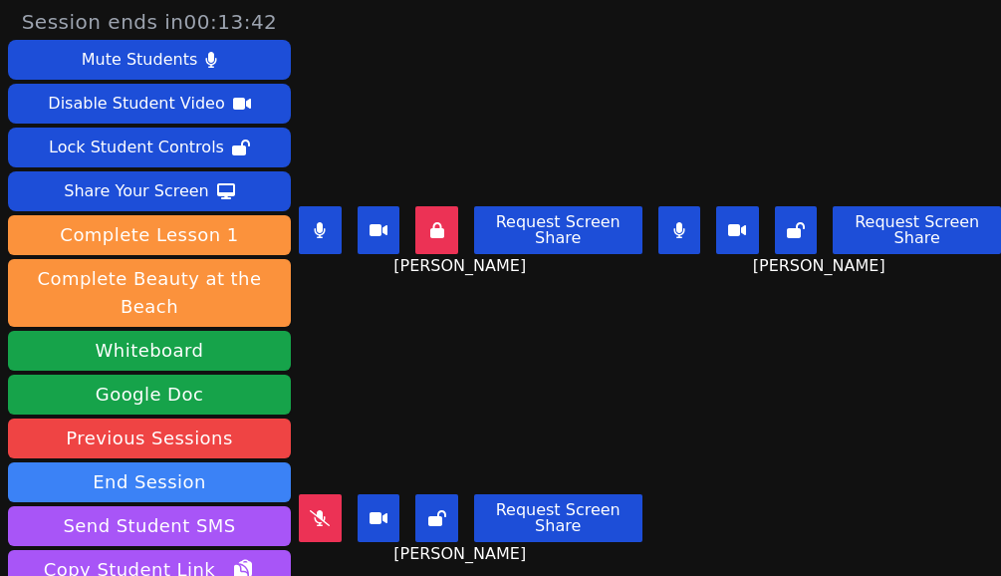
click at [321, 227] on button at bounding box center [320, 230] width 43 height 48
click at [673, 222] on icon at bounding box center [679, 230] width 12 height 16
click at [338, 254] on div "Request Screen Share Binh Nguyen" at bounding box center [471, 238] width 344 height 80
click at [306, 494] on button at bounding box center [320, 518] width 43 height 48
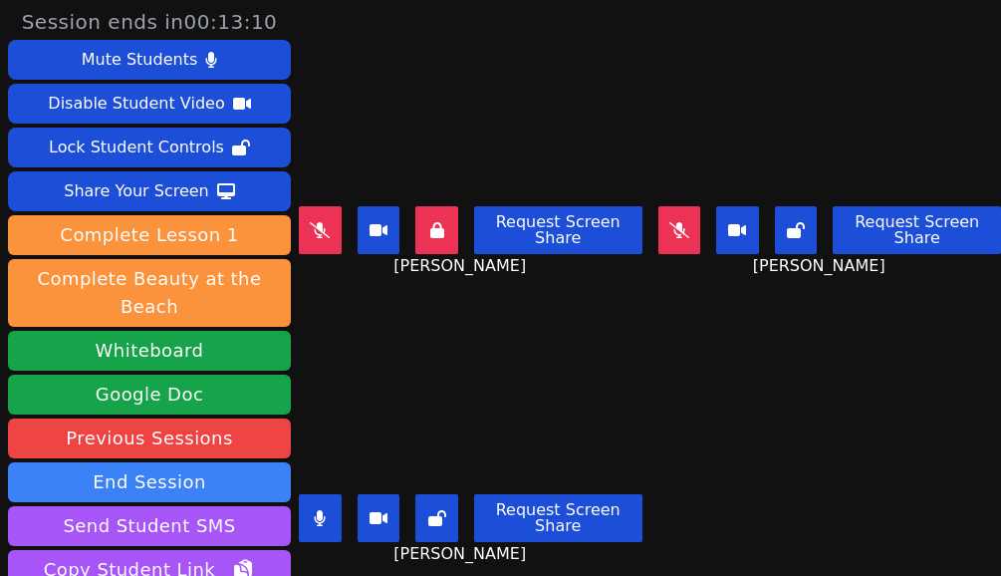
click at [355, 549] on div "Nolan An Request Screen Share Nolan An" at bounding box center [471, 432] width 344 height 288
click at [303, 533] on div "Request Screen Share Nolan An" at bounding box center [471, 526] width 344 height 80
click at [347, 542] on div "Request Screen Share Nolan An" at bounding box center [471, 526] width 344 height 80
click at [323, 510] on icon at bounding box center [320, 518] width 12 height 16
click at [341, 529] on div "Request Screen Share Nolan An" at bounding box center [471, 526] width 344 height 80
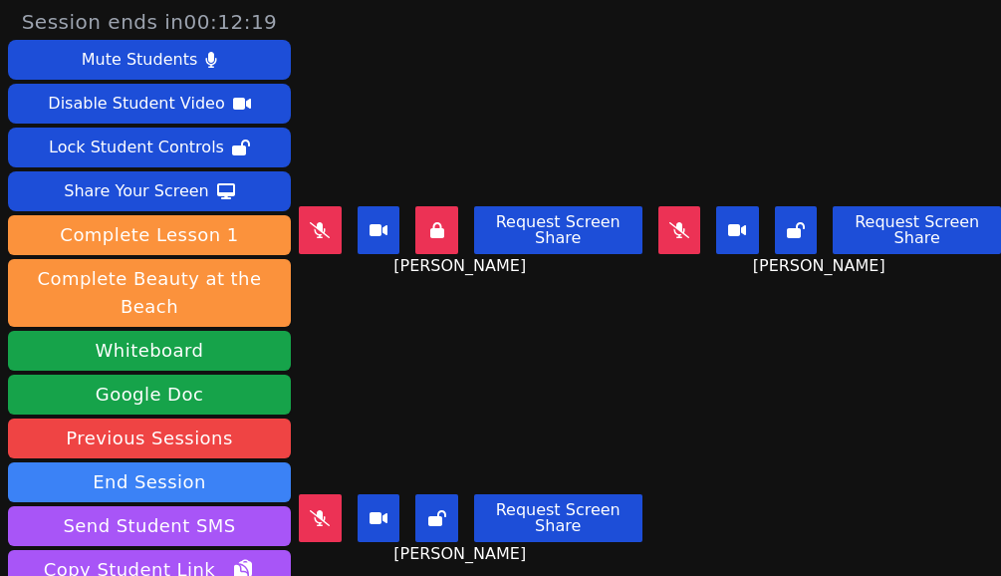
click at [336, 538] on div "Request Screen Share Nolan An" at bounding box center [471, 526] width 344 height 80
click at [316, 510] on icon at bounding box center [320, 518] width 20 height 16
click at [321, 510] on icon at bounding box center [320, 518] width 11 height 16
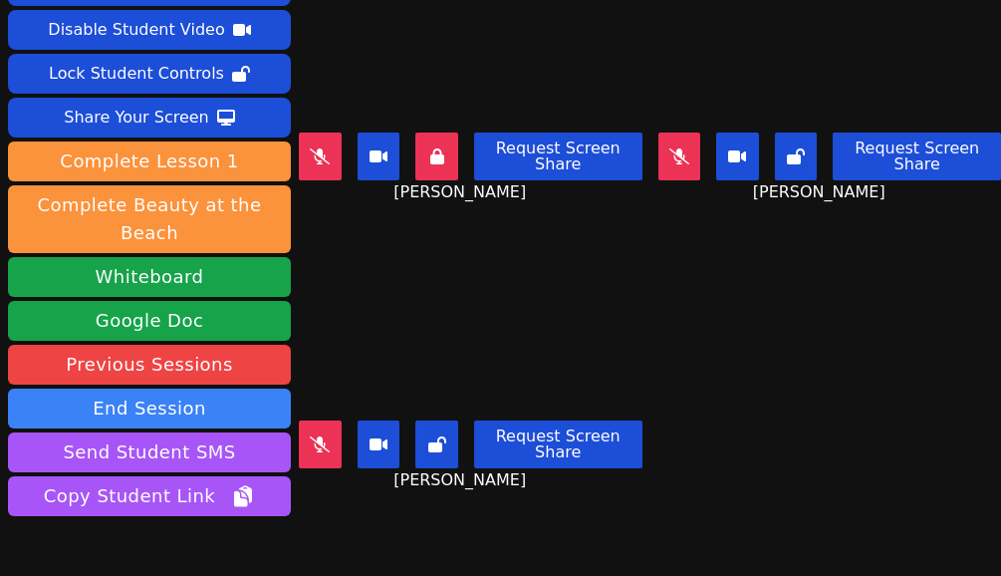
scroll to position [157, 0]
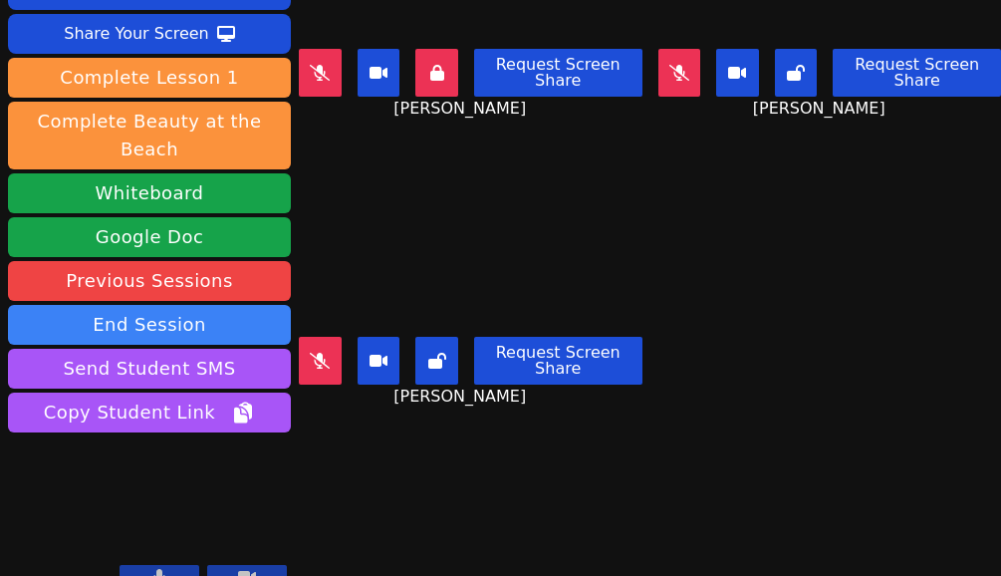
click at [355, 452] on div "Session ends in 00:11:49 Mute Students Disable Student Video Lock Student Contr…" at bounding box center [500, 288] width 1001 height 576
click at [360, 457] on div "Session ends in 00:11:18 Mute Students Disable Student Video Lock Student Contr…" at bounding box center [500, 288] width 1001 height 576
click at [320, 490] on div "Session ends in 00:11:08 Mute Students Disable Student Video Lock Student Contr…" at bounding box center [500, 288] width 1001 height 576
click at [335, 472] on div "Session ends in 00:11:05 Mute Students Disable Student Video Lock Student Contr…" at bounding box center [500, 288] width 1001 height 576
click at [348, 477] on div "Session ends in 00:11:01 Mute Students Disable Student Video Lock Student Contr…" at bounding box center [500, 288] width 1001 height 576
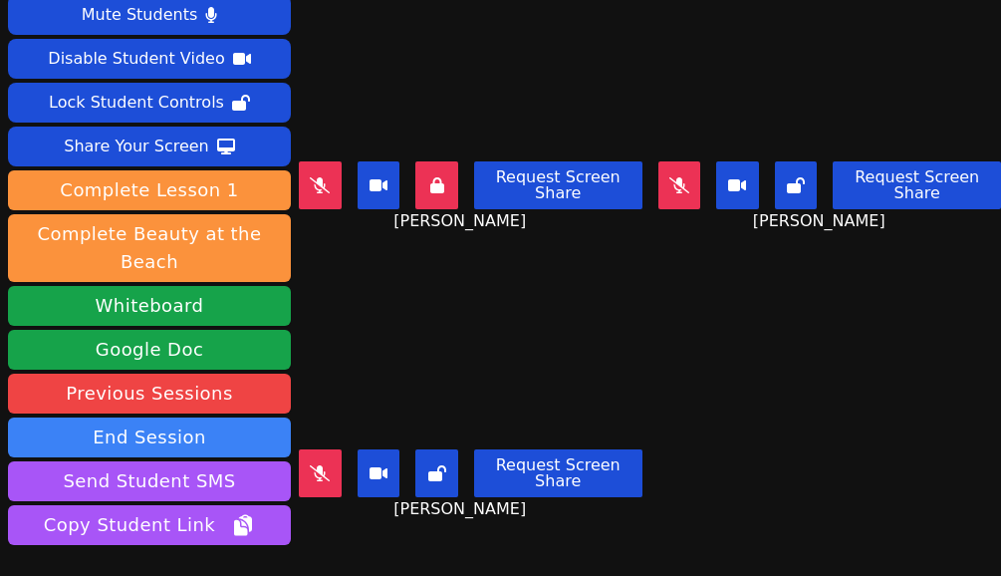
scroll to position [0, 0]
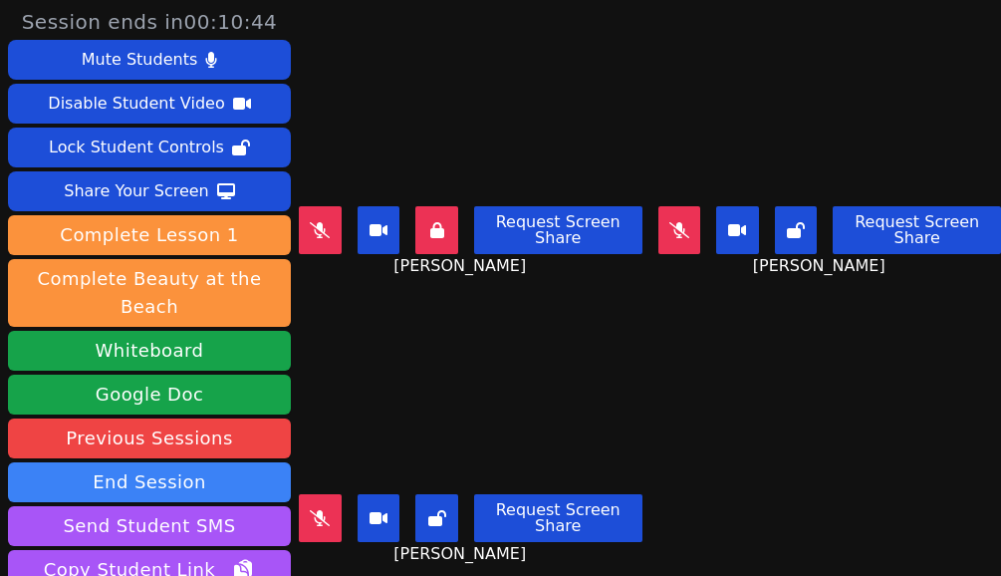
click at [316, 513] on button at bounding box center [320, 518] width 43 height 48
click at [342, 541] on div "Request Screen Share Nolan An" at bounding box center [471, 526] width 344 height 80
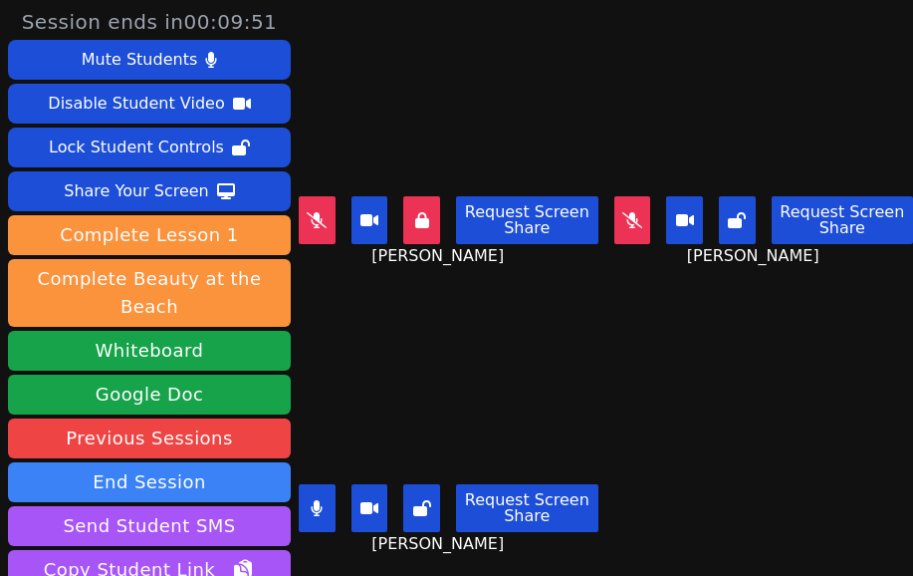
click at [594, 498] on main "Binh Nguyen Request Screen Share Binh Nguyen Yuxi Li Request Screen Share Yuxi …" at bounding box center [606, 288] width 614 height 576
click at [554, 535] on div "Nolan An Request Screen Share Nolan An" at bounding box center [449, 432] width 300 height 288
click at [555, 541] on div "Nolan An Request Screen Share Nolan An" at bounding box center [449, 432] width 300 height 288
click at [304, 203] on button at bounding box center [317, 220] width 37 height 48
click at [321, 484] on button at bounding box center [317, 508] width 37 height 48
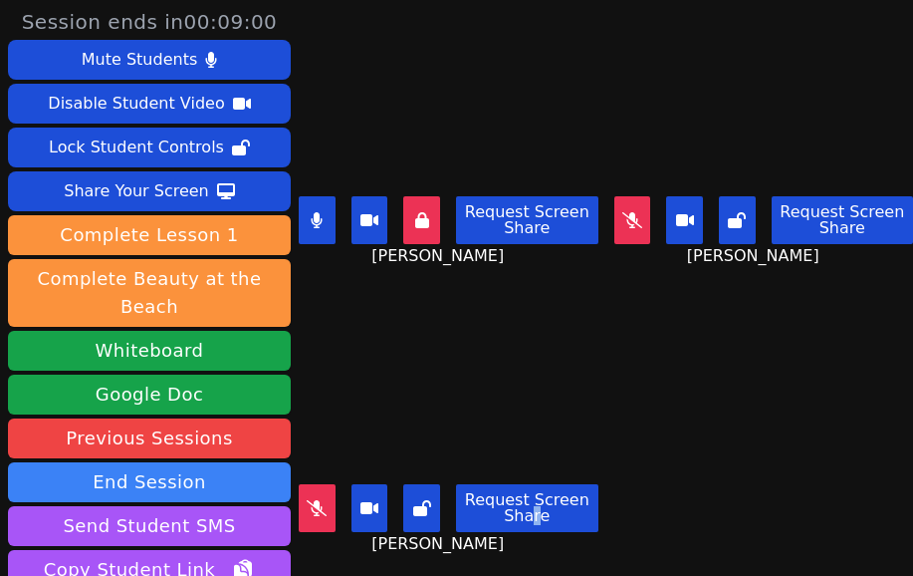
click at [320, 212] on icon at bounding box center [317, 220] width 12 height 16
click at [318, 196] on button at bounding box center [317, 220] width 37 height 48
click at [601, 373] on main "Binh Nguyen Request Screen Share Binh Nguyen Yuxi Li Request Screen Share Yuxi …" at bounding box center [606, 288] width 614 height 576
click at [622, 212] on icon at bounding box center [632, 220] width 20 height 16
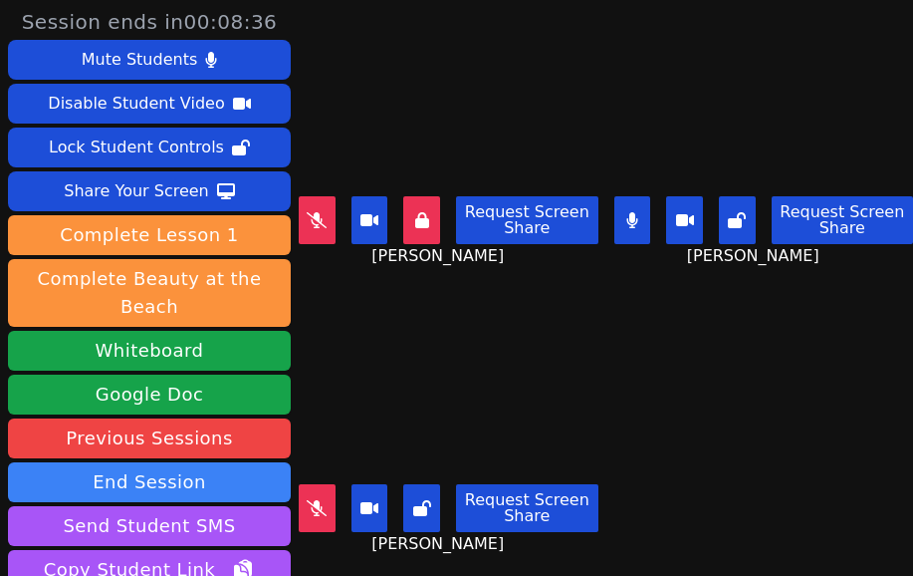
click at [618, 198] on button at bounding box center [632, 220] width 37 height 48
click at [613, 306] on main "Binh Nguyen Request Screen Share Binh Nguyen Yuxi Li Request Screen Share Yuxi …" at bounding box center [606, 288] width 614 height 576
click at [620, 301] on main "Binh Nguyen Request Screen Share Binh Nguyen Yuxi Li Request Screen Share Yuxi …" at bounding box center [606, 288] width 614 height 576
click at [416, 212] on icon at bounding box center [422, 220] width 14 height 16
click at [325, 212] on icon at bounding box center [317, 220] width 20 height 16
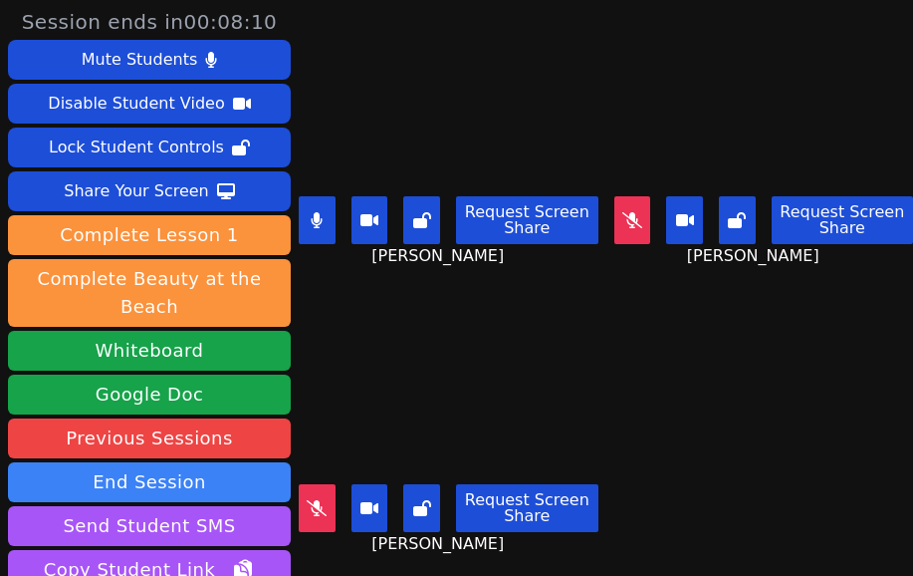
scroll to position [157, 0]
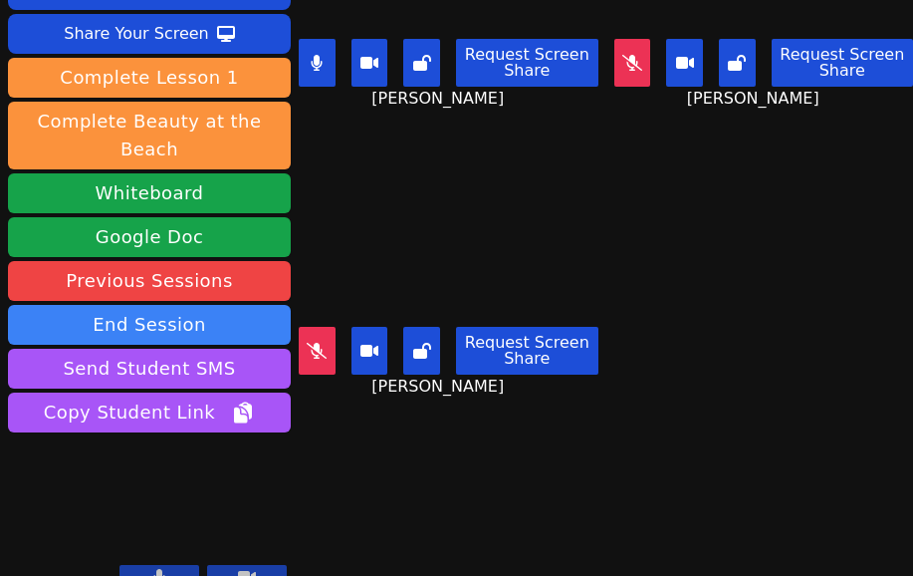
click at [483, 456] on div "Session ends in 00:08:07 Mute Students Disable Student Video Lock Student Contr…" at bounding box center [456, 288] width 913 height 576
click at [536, 444] on div "Session ends in 00:08:03 Mute Students Disable Student Video Lock Student Contr…" at bounding box center [456, 288] width 913 height 576
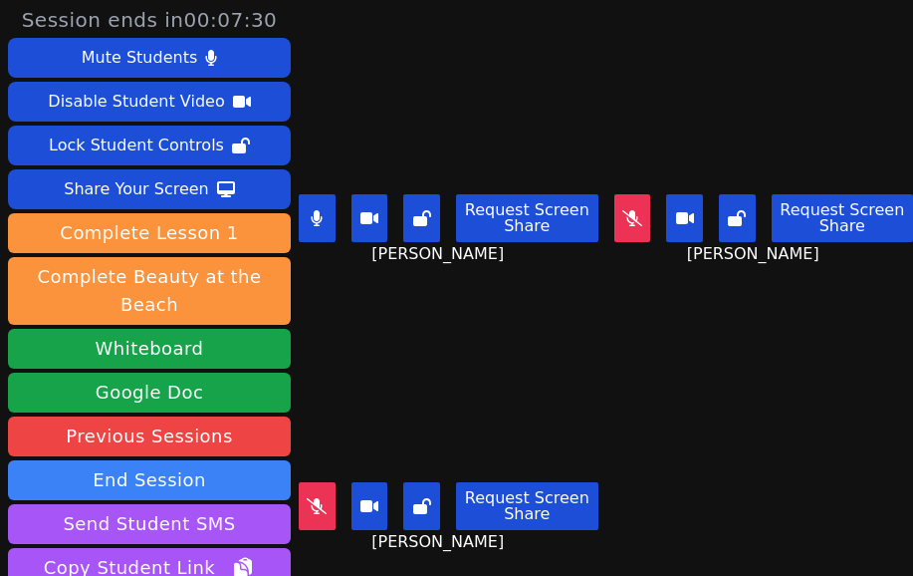
scroll to position [0, 0]
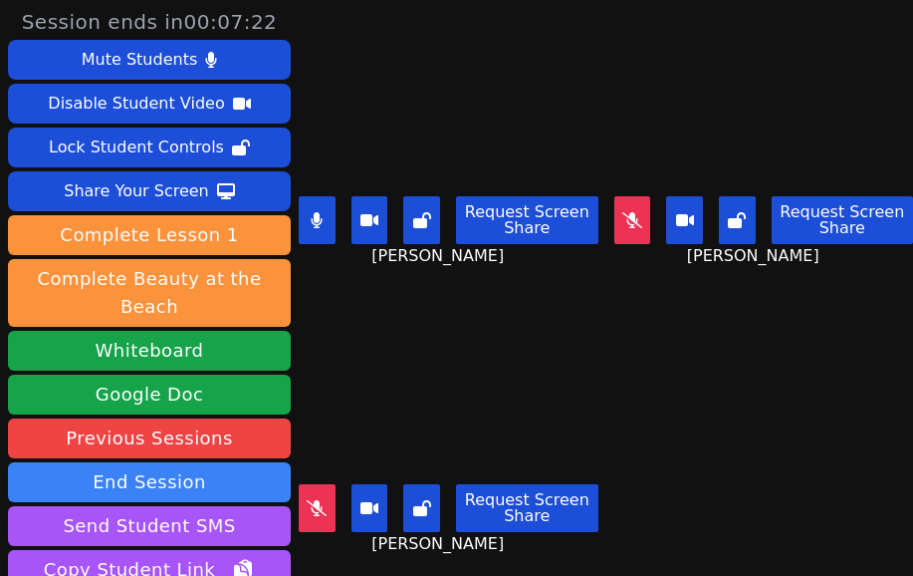
drag, startPoint x: 603, startPoint y: 310, endPoint x: 585, endPoint y: 307, distance: 18.2
click at [587, 353] on main "Binh Nguyen Request Screen Share Binh Nguyen Yuxi Li Request Screen Share Yuxi …" at bounding box center [606, 288] width 614 height 576
click at [525, 532] on div "Nolan An Request Screen Share Nolan An" at bounding box center [449, 432] width 300 height 288
click at [325, 204] on button at bounding box center [317, 220] width 37 height 48
click at [299, 492] on button at bounding box center [317, 508] width 37 height 48
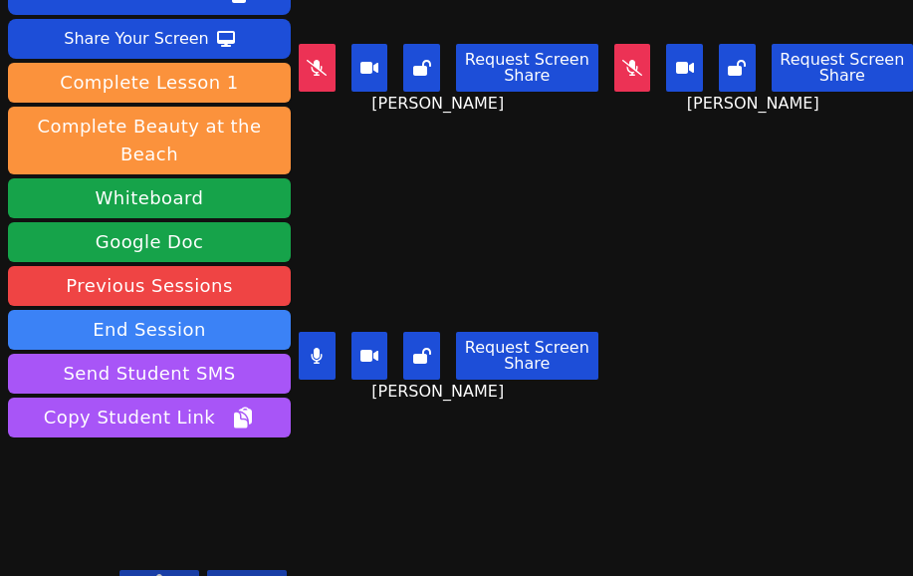
scroll to position [157, 0]
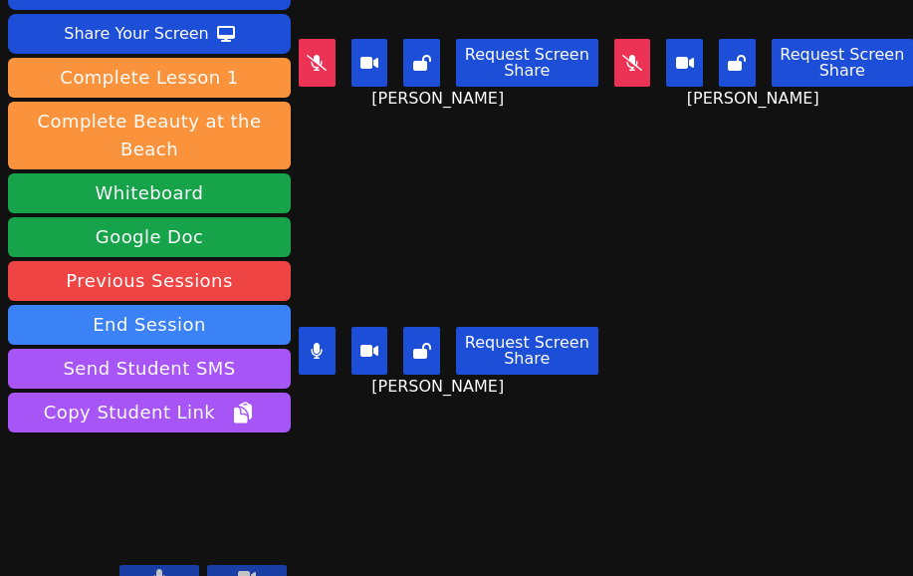
click at [321, 343] on icon at bounding box center [317, 351] width 12 height 16
click at [443, 512] on div "Session ends in 00:05:47 Mute Students Disable Student Video Lock Student Contr…" at bounding box center [456, 288] width 913 height 576
click at [499, 527] on div "Session ends in 00:05:40 Mute Students Disable Student Video Lock Student Contr…" at bounding box center [456, 288] width 913 height 576
click at [318, 343] on icon at bounding box center [317, 351] width 20 height 16
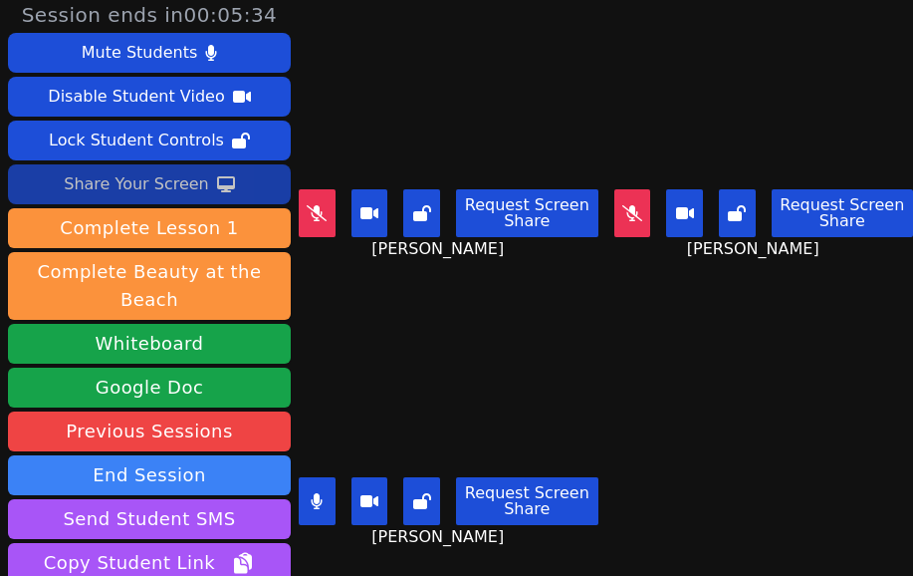
scroll to position [0, 0]
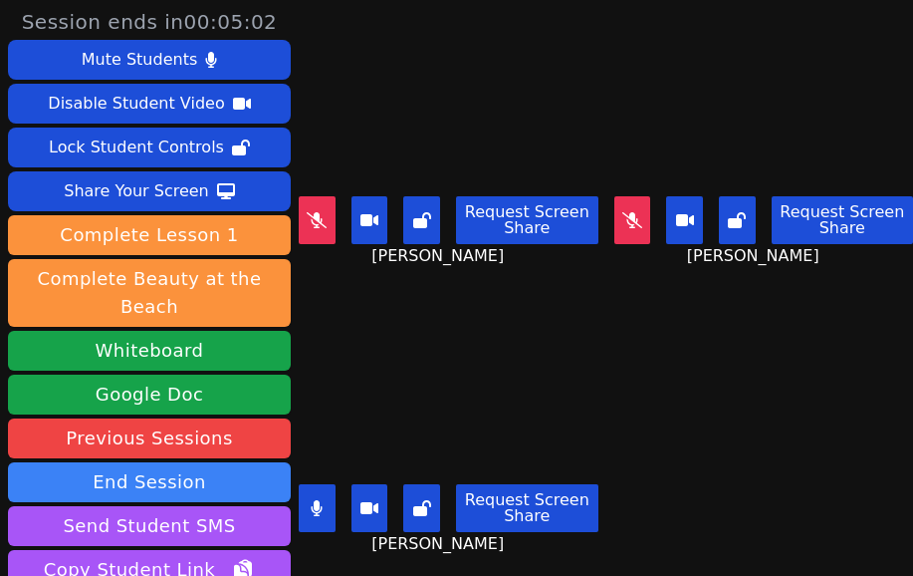
click at [609, 311] on main "Binh Nguyen Request Screen Share Binh Nguyen Yuxi Li Request Screen Share Yuxi …" at bounding box center [606, 288] width 614 height 576
click at [324, 488] on button at bounding box center [317, 508] width 37 height 48
click at [313, 500] on button at bounding box center [317, 508] width 37 height 48
click at [610, 363] on main "Binh Nguyen Request Screen Share Binh Nguyen Yuxi Li Request Screen Share Yuxi …" at bounding box center [606, 288] width 614 height 576
click at [323, 484] on button at bounding box center [317, 508] width 37 height 48
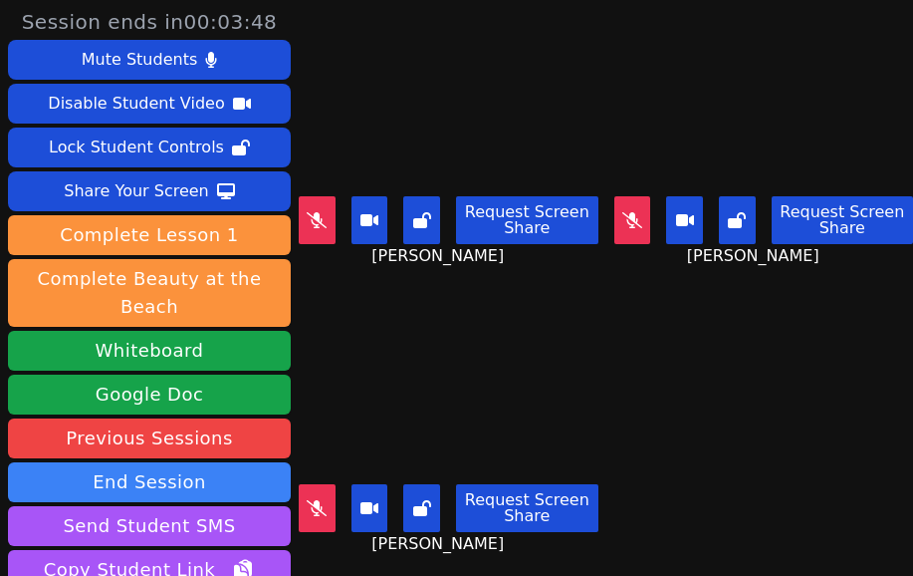
click at [598, 514] on main "Binh Nguyen Request Screen Share Binh Nguyen Yuxi Li Request Screen Share Yuxi …" at bounding box center [606, 288] width 614 height 576
click at [573, 530] on div "Request Screen Share Nolan An" at bounding box center [449, 516] width 300 height 80
click at [323, 212] on icon at bounding box center [317, 220] width 20 height 16
click at [323, 209] on button at bounding box center [317, 220] width 37 height 48
click at [622, 212] on icon at bounding box center [632, 220] width 20 height 16
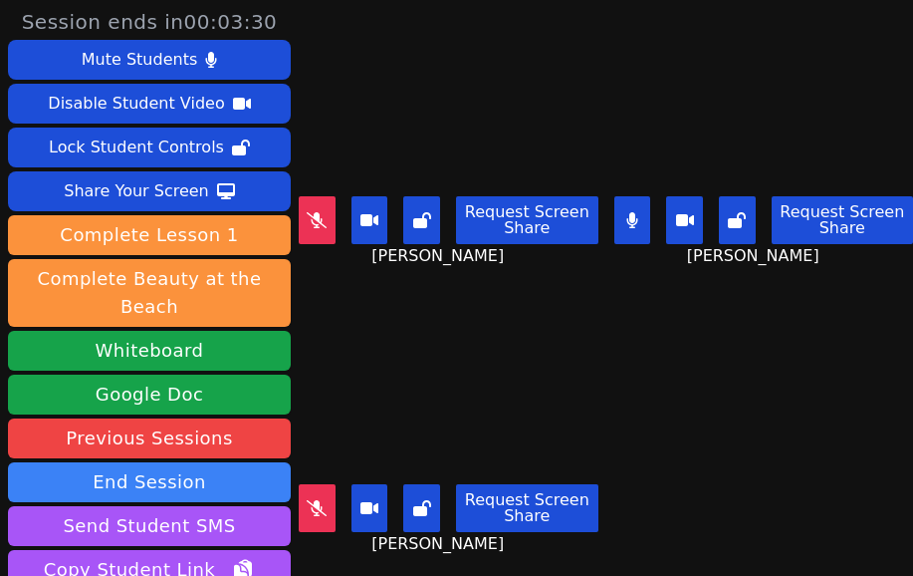
click at [626, 212] on icon at bounding box center [631, 220] width 11 height 16
click at [319, 215] on icon at bounding box center [317, 220] width 20 height 16
click at [326, 488] on button at bounding box center [317, 508] width 37 height 48
click at [324, 215] on icon at bounding box center [317, 220] width 20 height 16
click at [411, 250] on span "Binh Nguyen" at bounding box center [439, 256] width 137 height 24
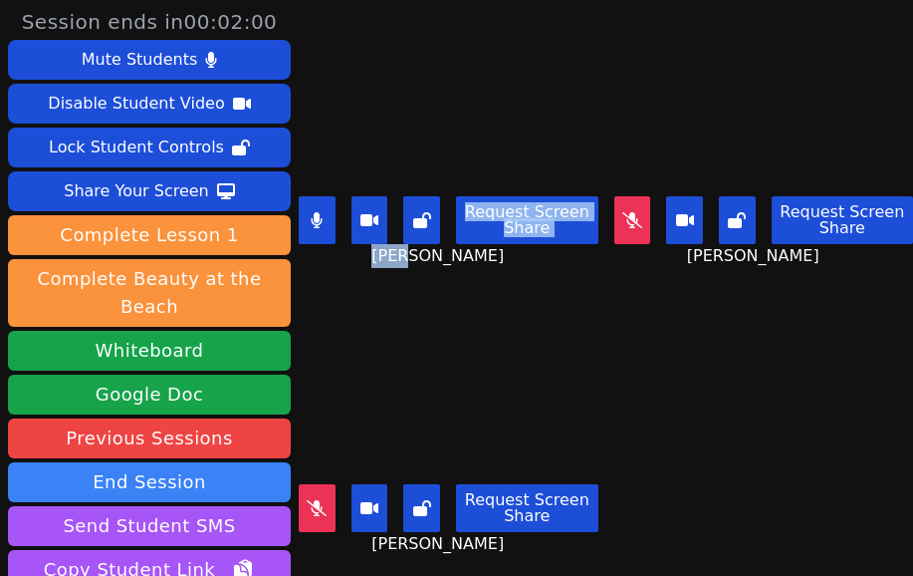
drag, startPoint x: 410, startPoint y: 252, endPoint x: 364, endPoint y: 242, distance: 46.9
click at [364, 242] on div "Request Screen Share Binh Nguyen" at bounding box center [449, 228] width 300 height 80
click at [522, 248] on div "Request Screen Share Binh Nguyen" at bounding box center [449, 228] width 300 height 80
drag, startPoint x: 381, startPoint y: 249, endPoint x: 440, endPoint y: 260, distance: 59.8
click at [440, 260] on div "Binh Nguyen Request Screen Share Binh Nguyen" at bounding box center [449, 144] width 300 height 288
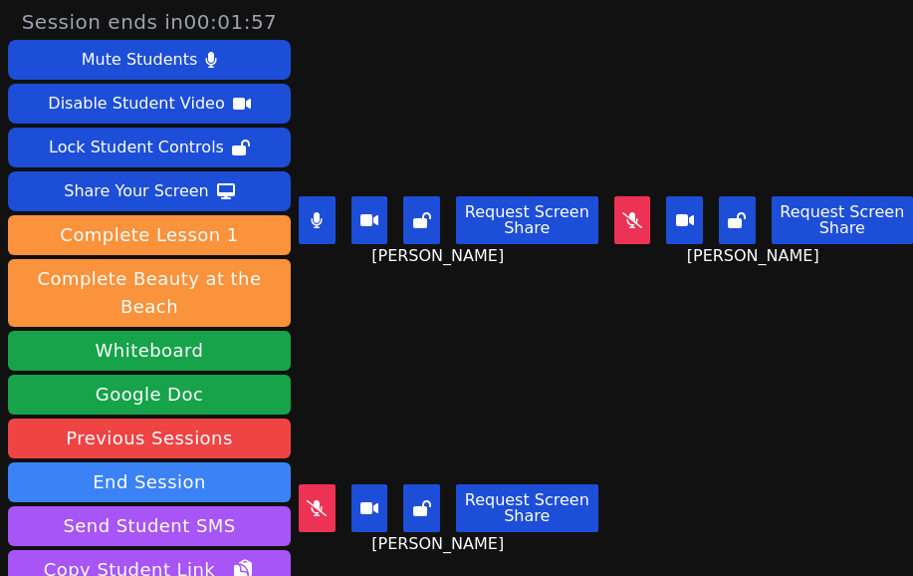
click at [532, 257] on div "Binh Nguyen Request Screen Share Binh Nguyen" at bounding box center [449, 144] width 300 height 288
click at [309, 213] on button at bounding box center [317, 220] width 37 height 48
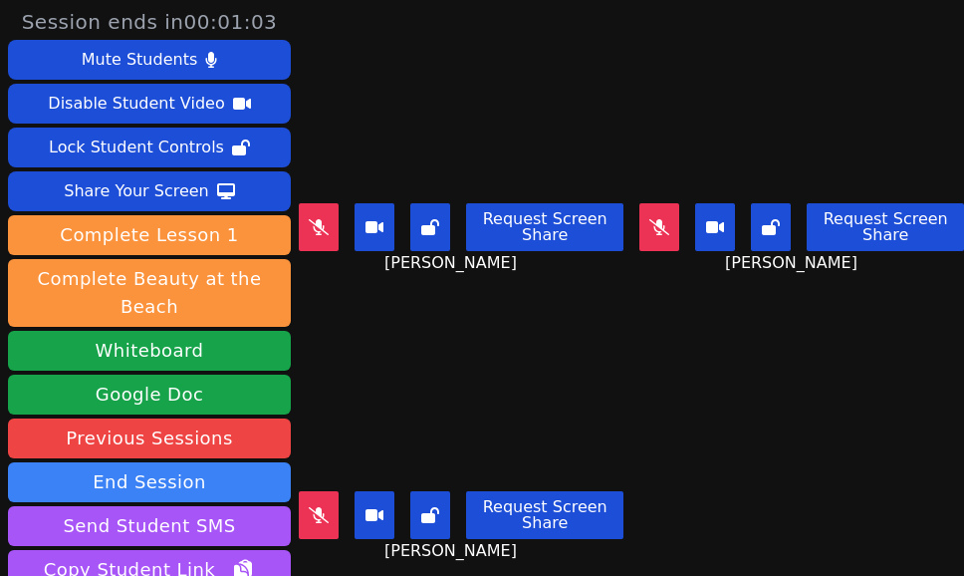
click at [306, 504] on button at bounding box center [319, 515] width 40 height 48
click at [318, 507] on icon at bounding box center [319, 515] width 11 height 16
click at [649, 219] on icon at bounding box center [659, 227] width 20 height 16
click at [552, 288] on div "Nolan An Request Screen Share Nolan An" at bounding box center [461, 432] width 325 height 288
click at [641, 205] on button at bounding box center [659, 227] width 40 height 48
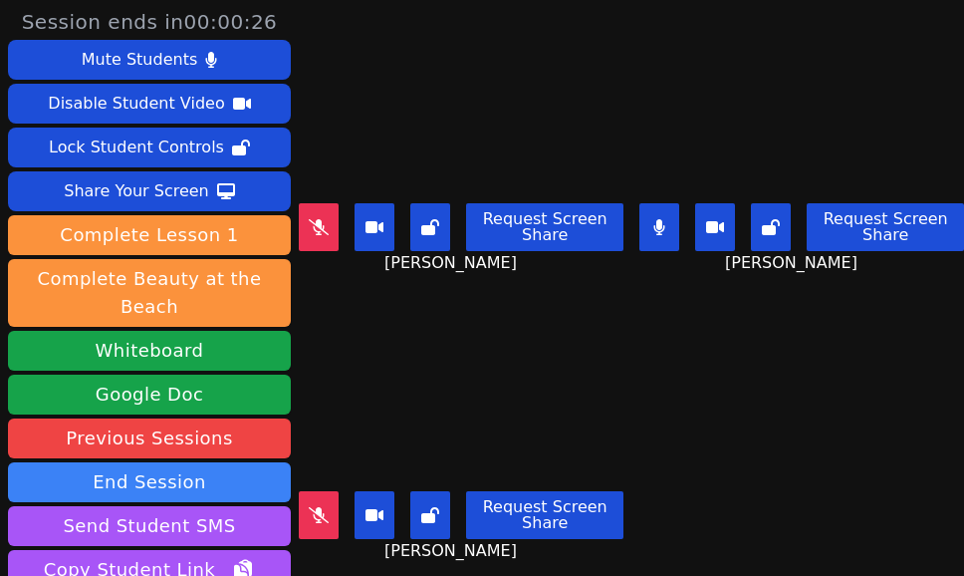
click at [555, 247] on div "Request Screen Share Binh Nguyen" at bounding box center [461, 235] width 325 height 80
click at [653, 219] on icon at bounding box center [659, 227] width 12 height 16
click at [330, 208] on button at bounding box center [319, 227] width 40 height 48
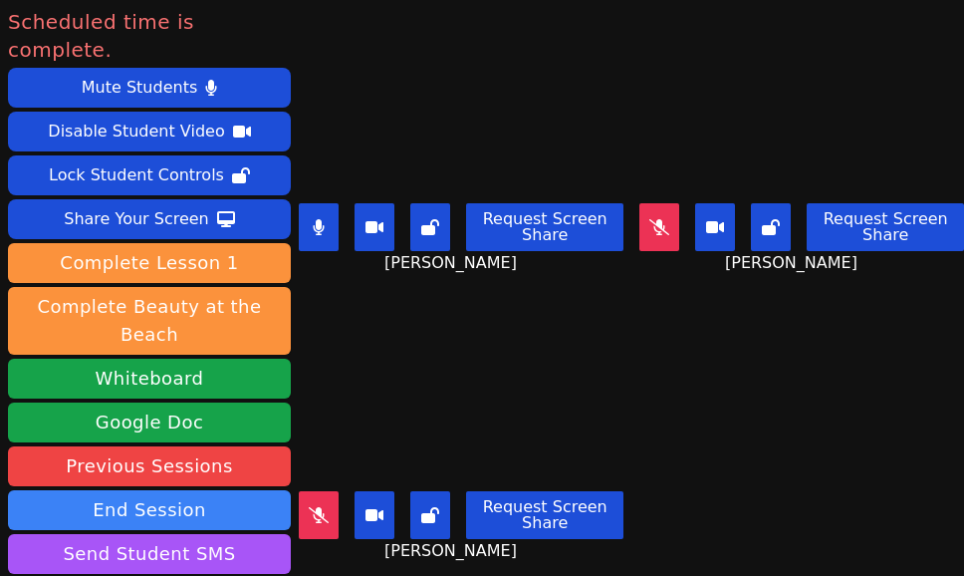
click at [307, 491] on button at bounding box center [319, 515] width 40 height 48
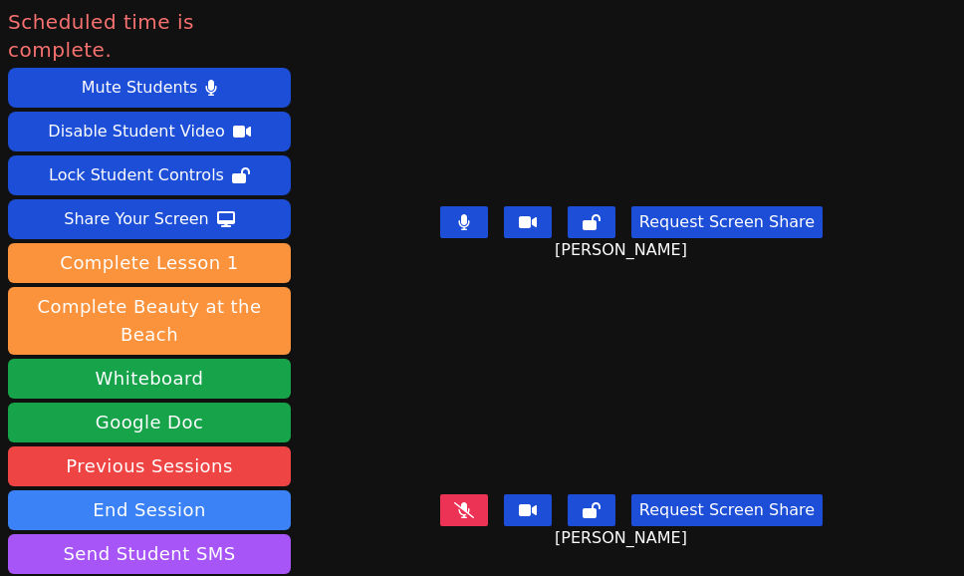
click at [459, 494] on button at bounding box center [464, 510] width 48 height 32
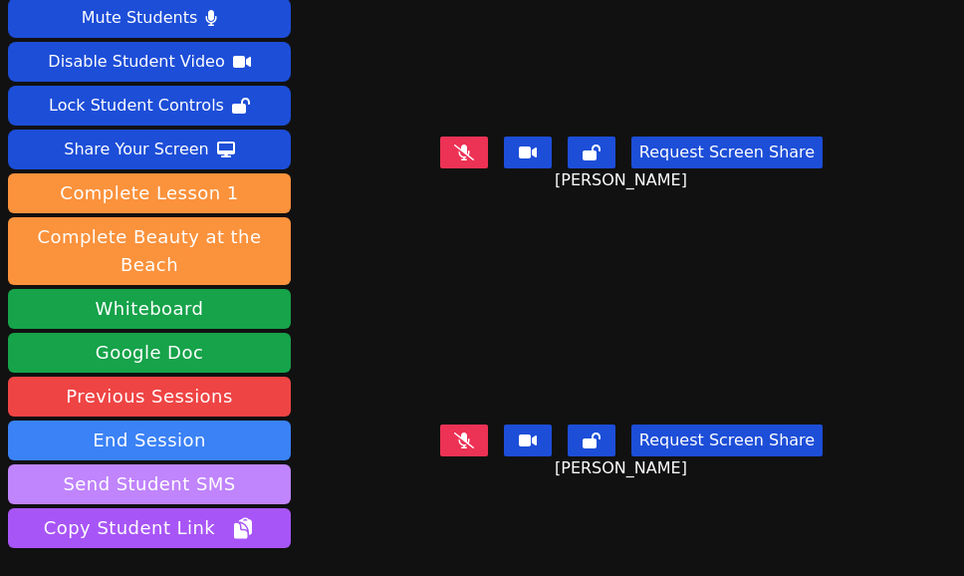
scroll to position [157, 0]
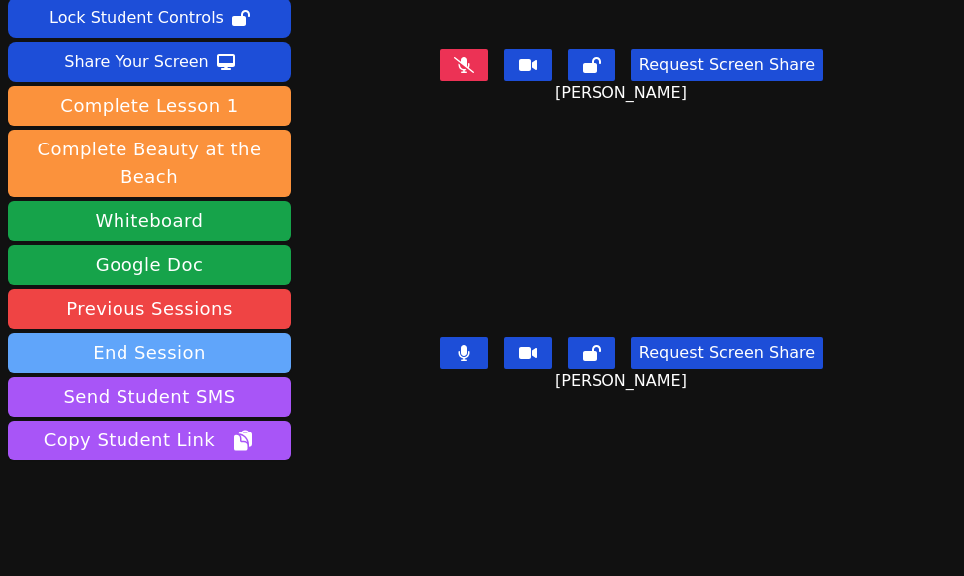
click at [168, 333] on button "End Session" at bounding box center [149, 353] width 283 height 40
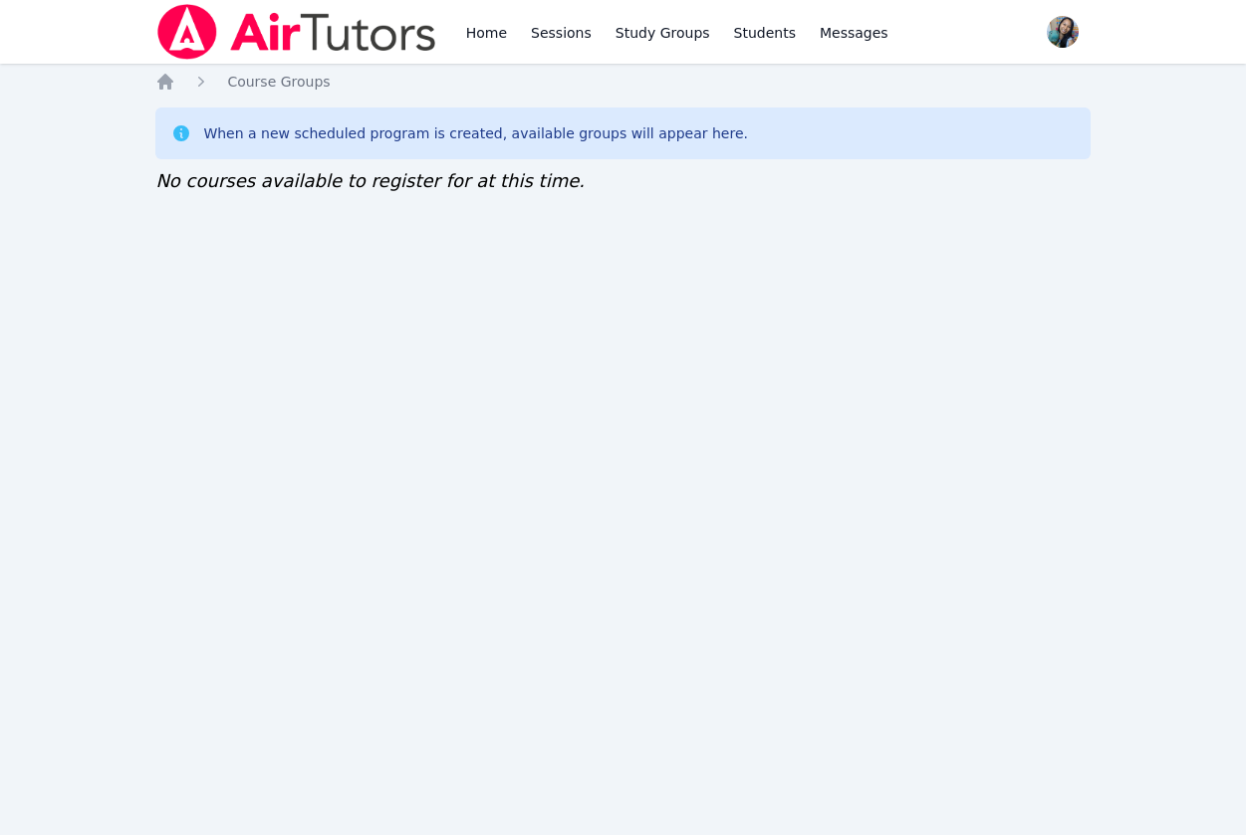
click at [169, 80] on icon "Breadcrumb" at bounding box center [165, 82] width 16 height 16
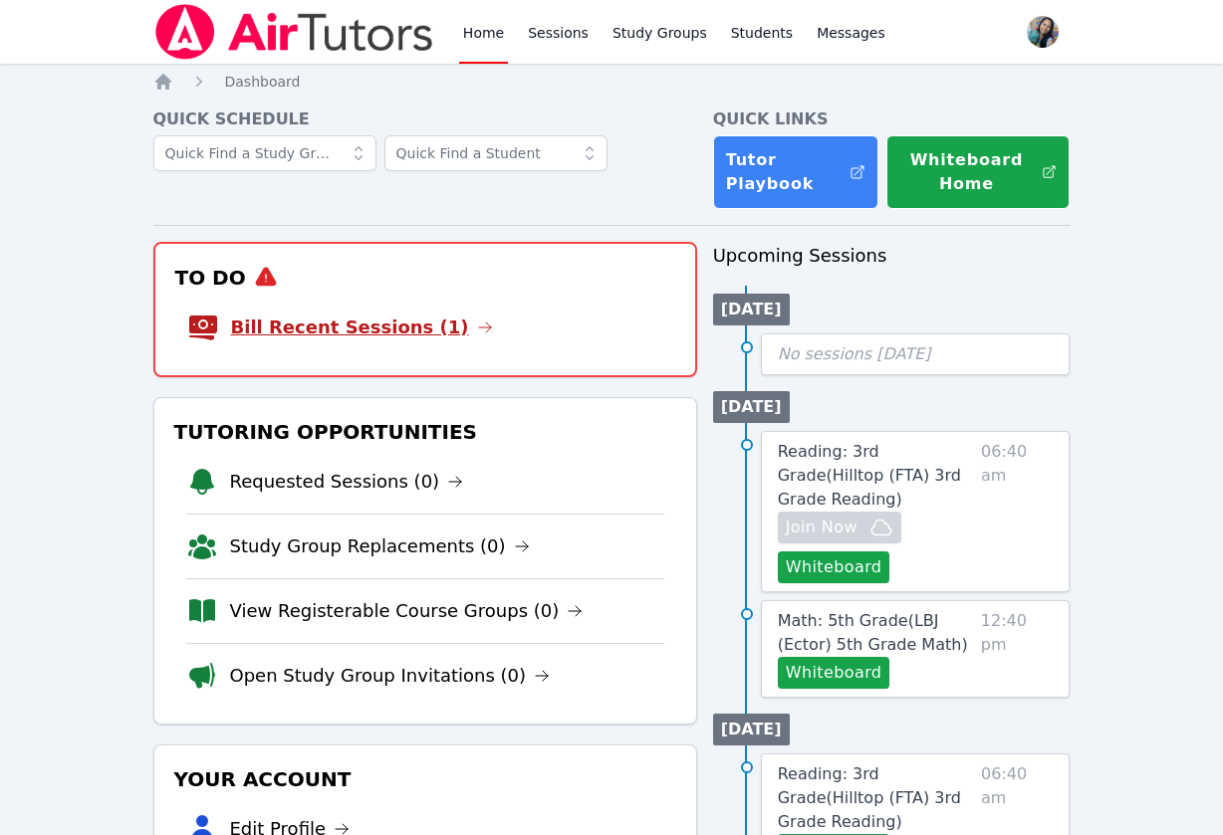
click at [360, 336] on link "Bill Recent Sessions (1)" at bounding box center [362, 328] width 262 height 28
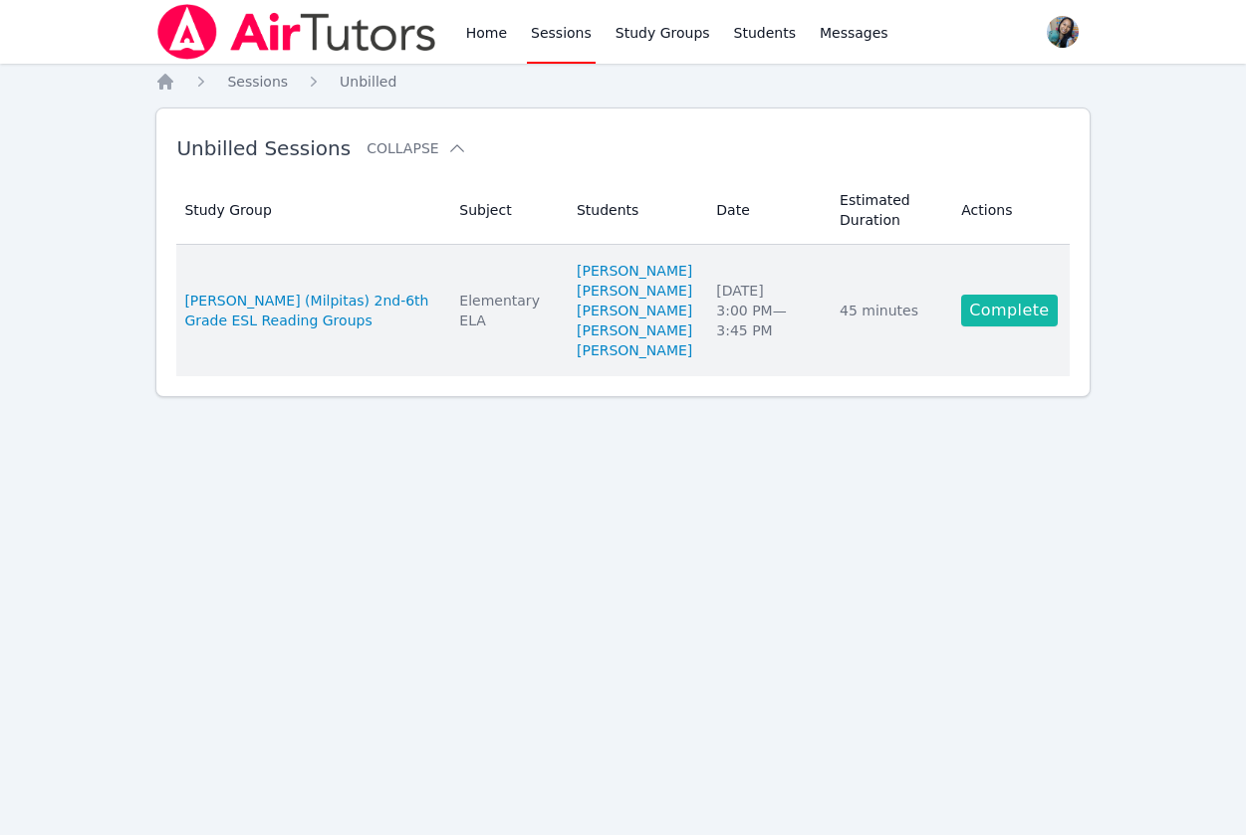
click at [1022, 327] on link "Complete" at bounding box center [1009, 311] width 96 height 32
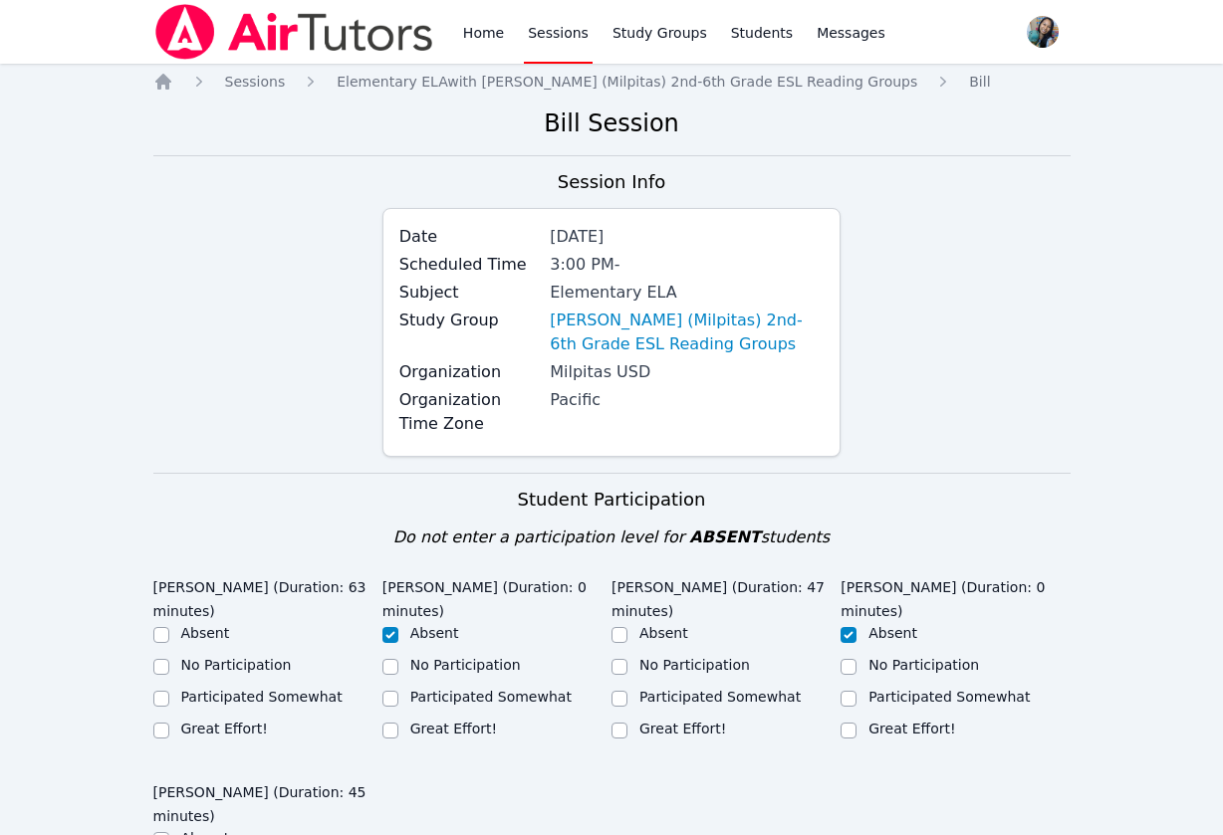
click at [210, 719] on div "Great Effort!" at bounding box center [267, 731] width 229 height 24
click at [217, 721] on label "Great Effort!" at bounding box center [224, 729] width 87 height 16
click at [169, 723] on input "Great Effort!" at bounding box center [161, 731] width 16 height 16
checkbox input "true"
click at [622, 719] on div at bounding box center [619, 731] width 16 height 24
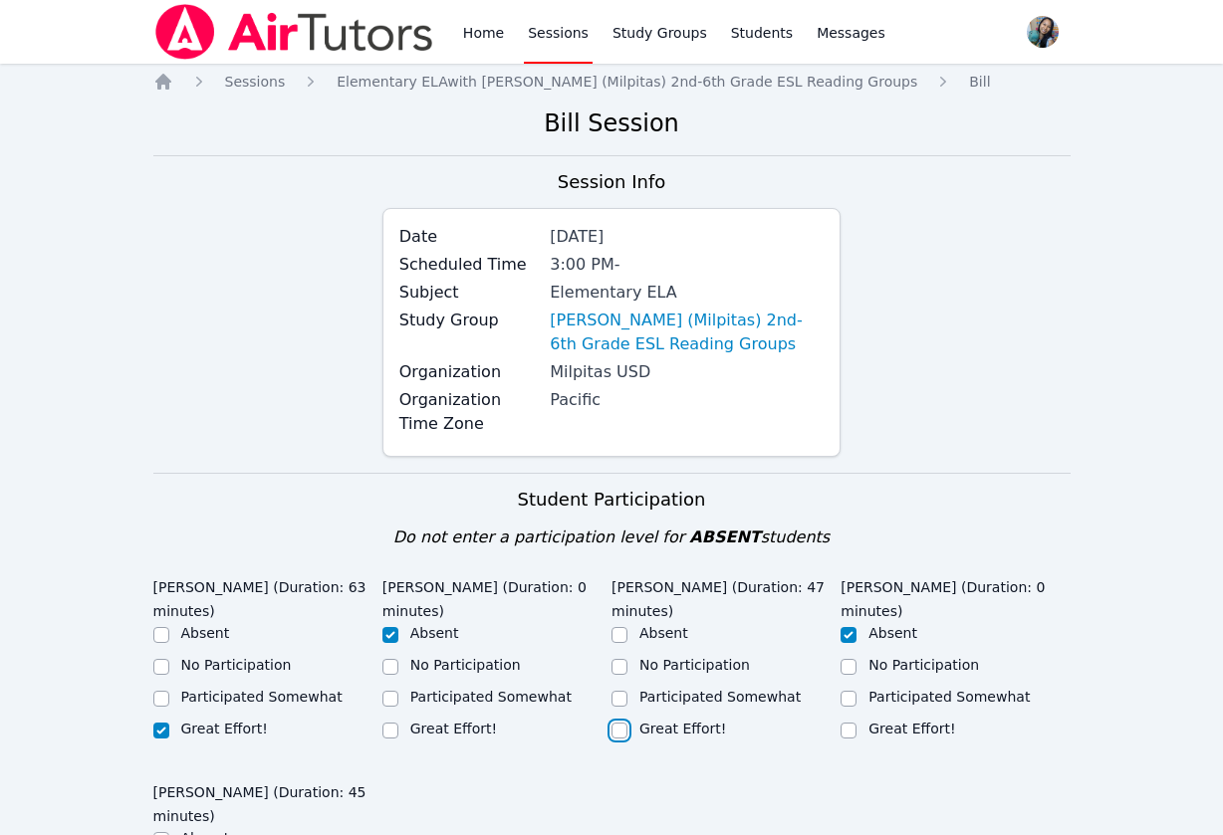
click at [620, 723] on input "Great Effort!" at bounding box center [619, 731] width 16 height 16
checkbox input "true"
click at [635, 687] on div "Participated Somewhat" at bounding box center [725, 699] width 229 height 24
click at [623, 691] on input "Participated Somewhat" at bounding box center [619, 699] width 16 height 16
checkbox input "true"
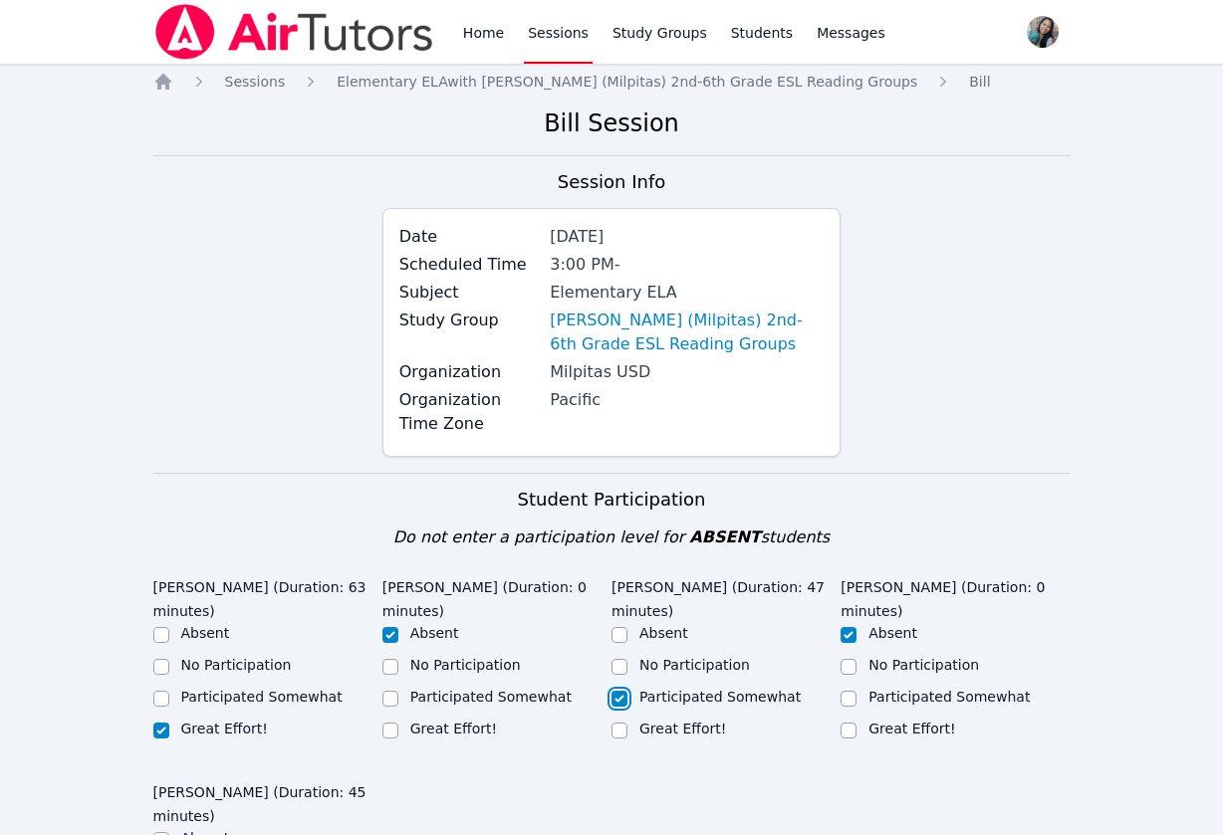
checkbox input "false"
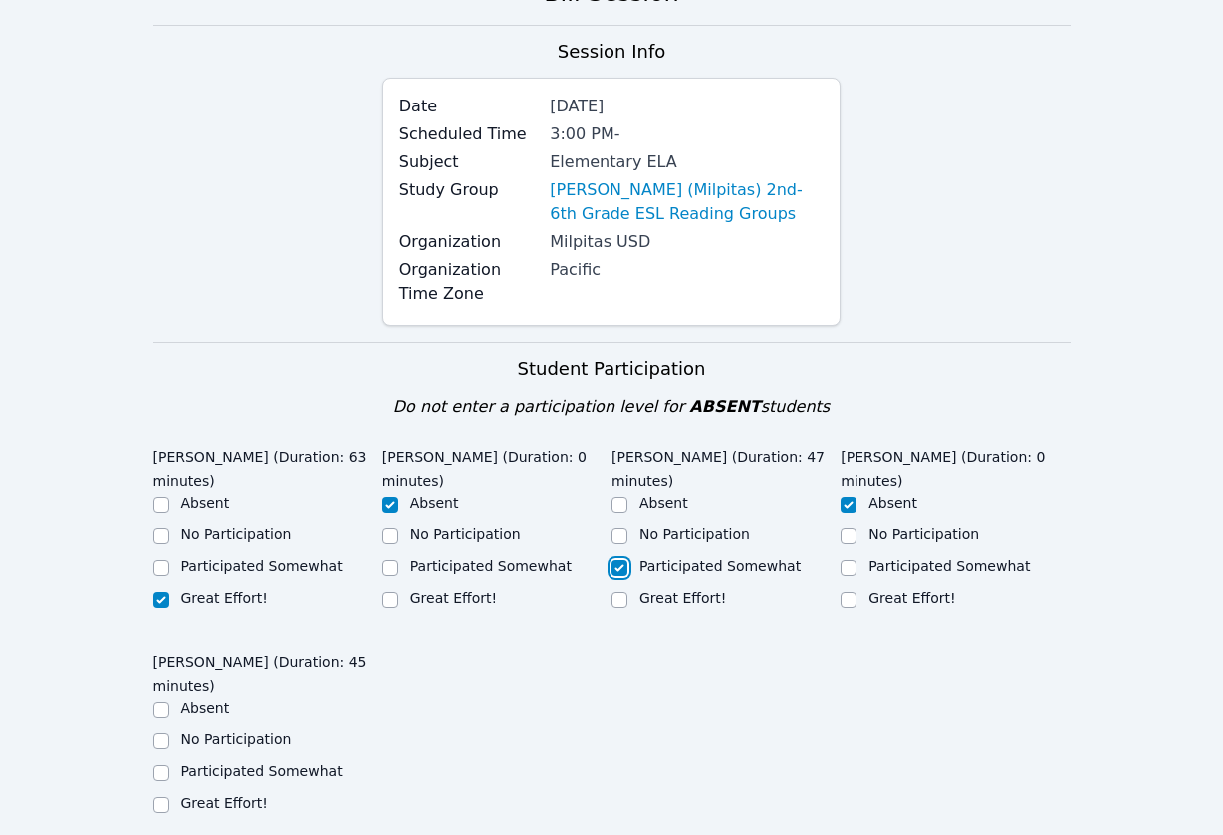
scroll to position [448, 0]
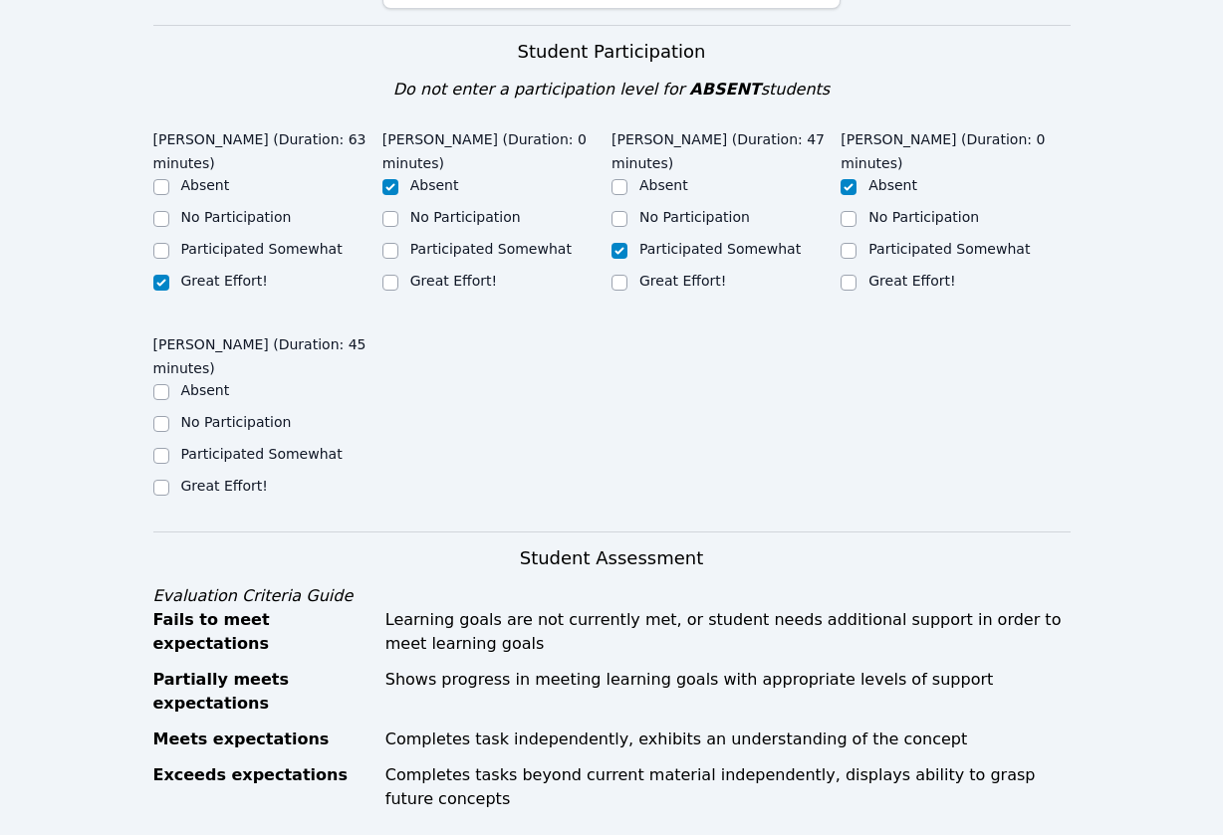
click at [207, 446] on label "Participated Somewhat" at bounding box center [261, 454] width 161 height 16
click at [169, 448] on input "Participated Somewhat" at bounding box center [161, 456] width 16 height 16
checkbox input "true"
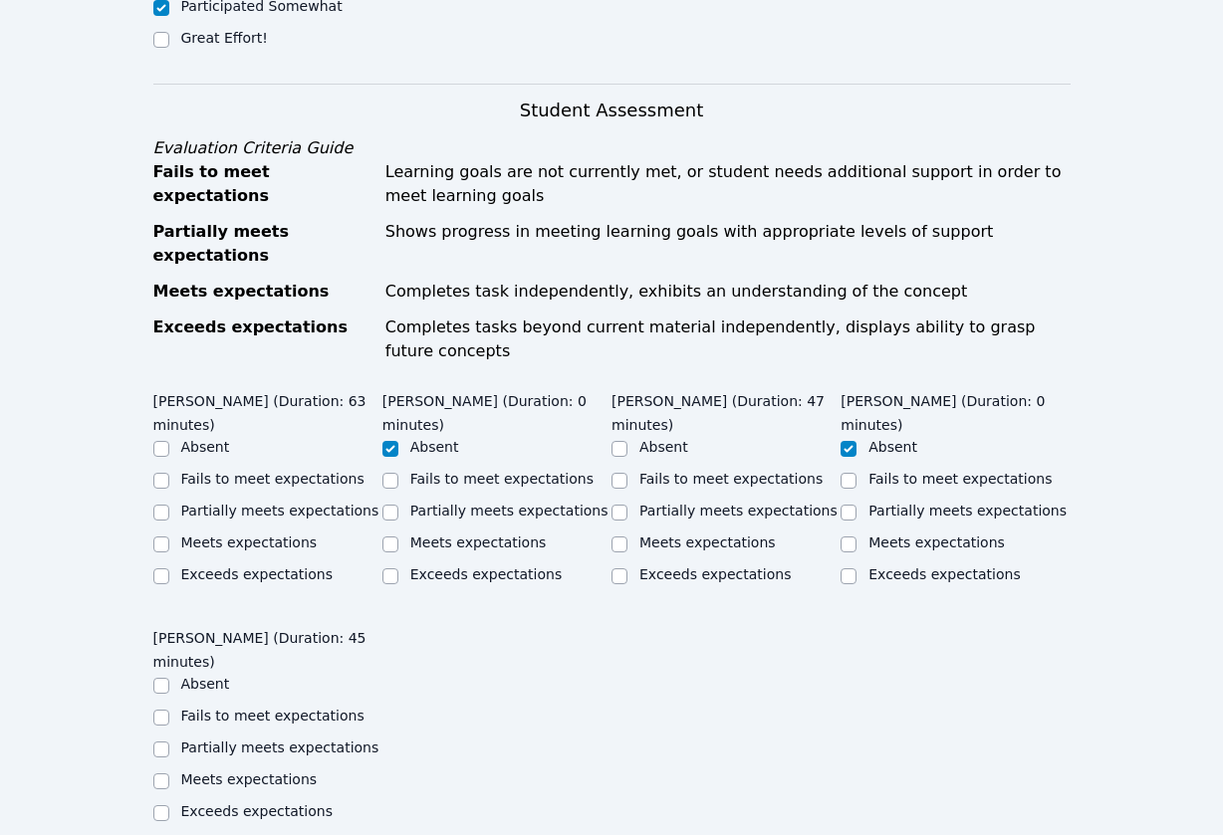
click at [273, 535] on label "Meets expectations" at bounding box center [249, 543] width 136 height 16
click at [169, 537] on input "Meets expectations" at bounding box center [161, 545] width 16 height 16
checkbox input "true"
click at [636, 533] on div "Meets expectations" at bounding box center [725, 545] width 229 height 24
click at [652, 535] on label "Meets expectations" at bounding box center [707, 543] width 136 height 16
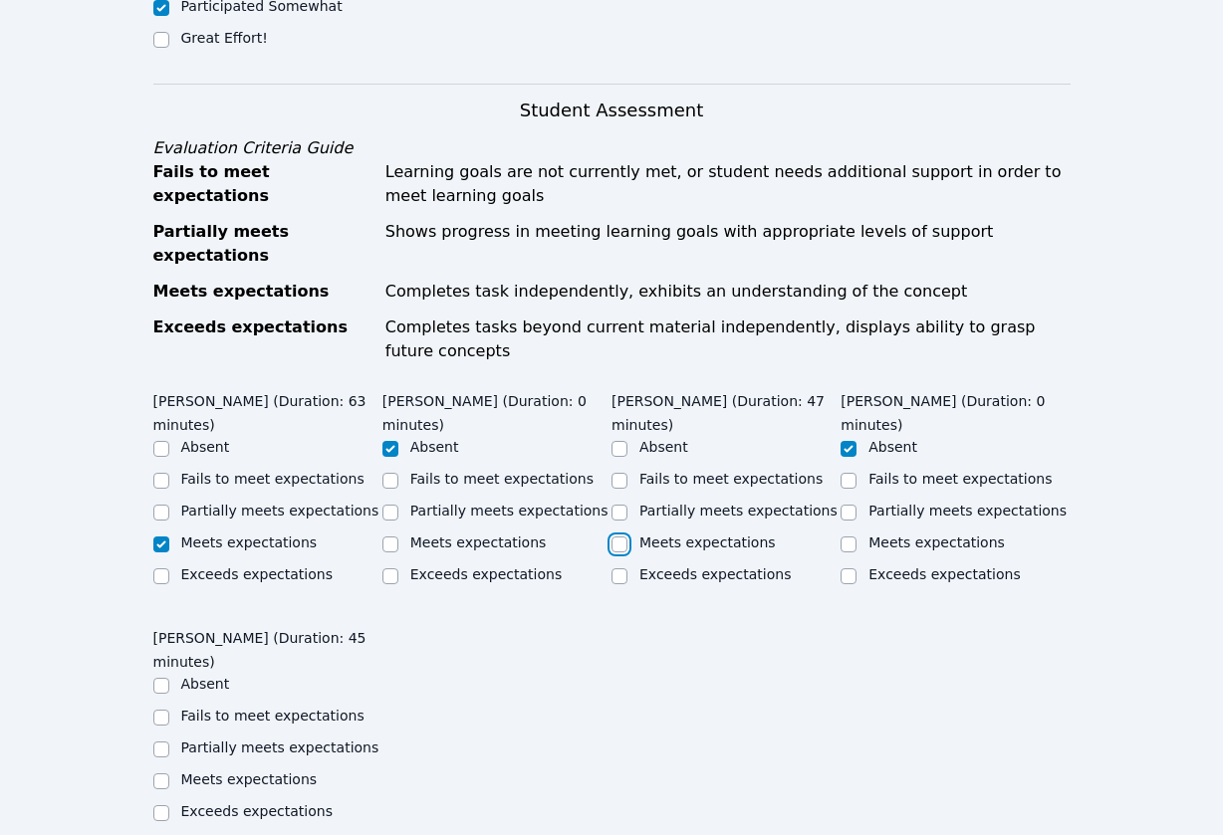
click at [627, 537] on input "Meets expectations" at bounding box center [619, 545] width 16 height 16
checkbox input "true"
click at [233, 772] on label "Meets expectations" at bounding box center [249, 780] width 136 height 16
click at [169, 774] on input "Meets expectations" at bounding box center [161, 782] width 16 height 16
checkbox input "true"
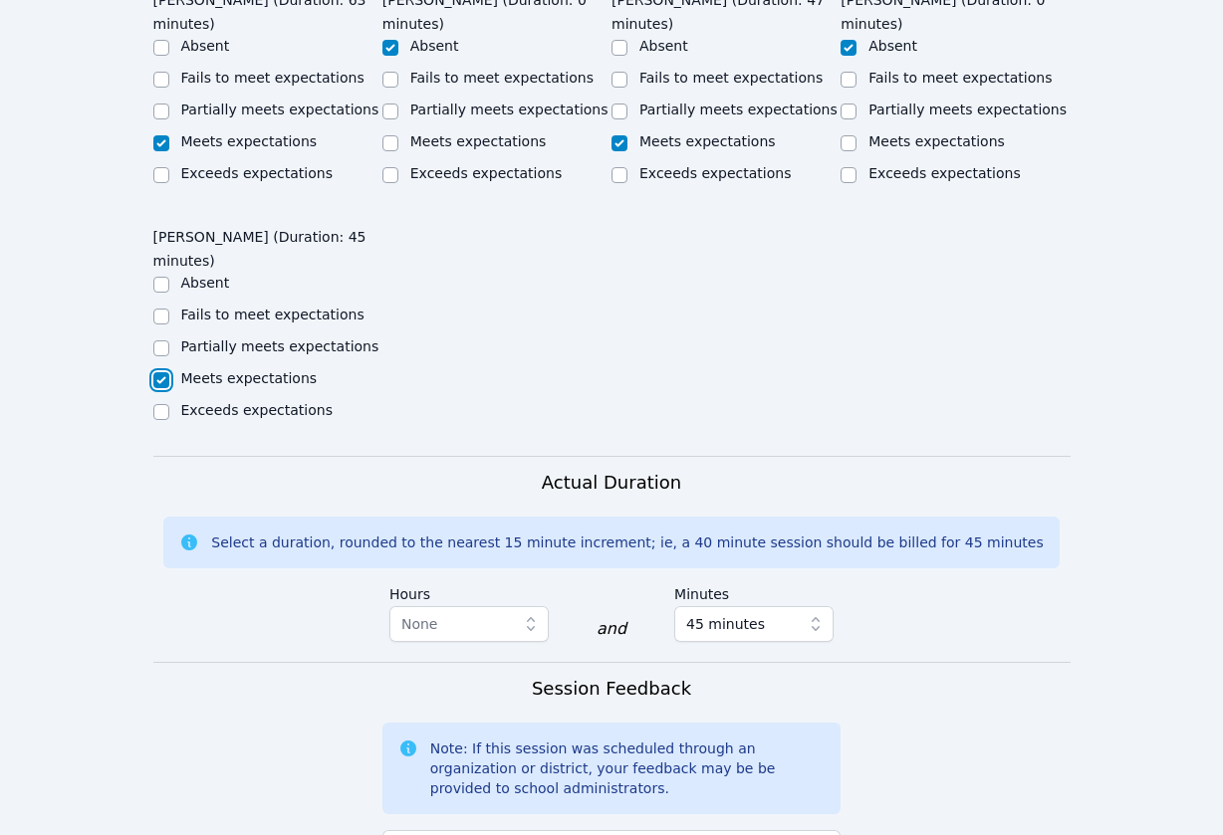
scroll to position [1344, 0]
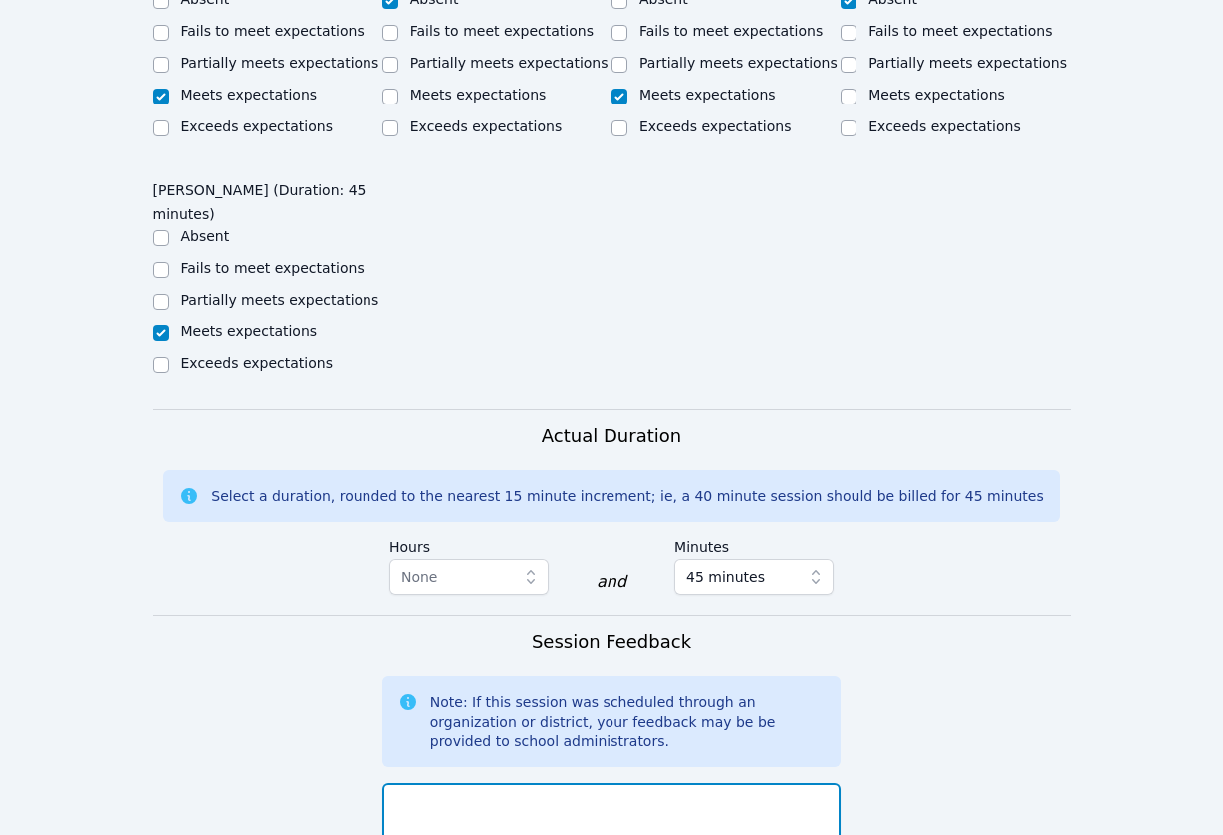
click at [571, 784] on textarea at bounding box center [611, 838] width 459 height 108
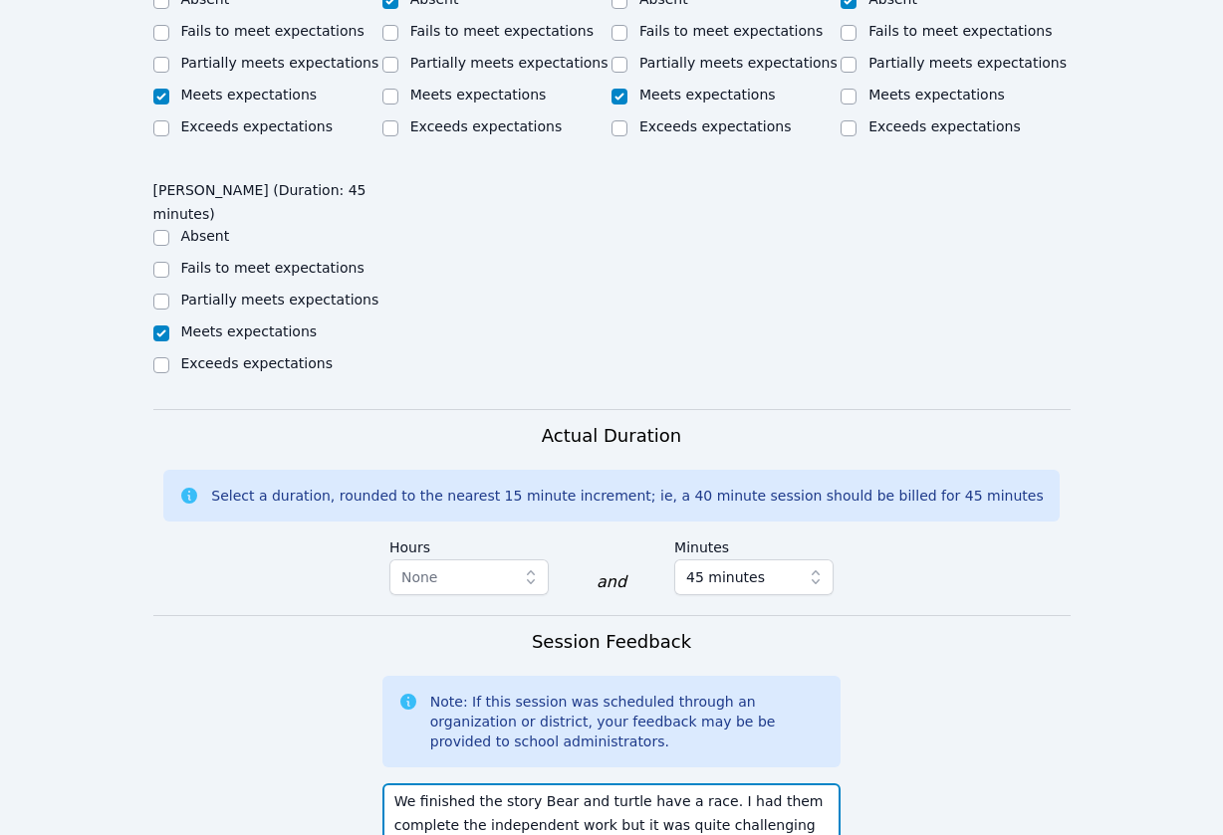
drag, startPoint x: 819, startPoint y: 683, endPoint x: 720, endPoint y: 683, distance: 98.6
click at [720, 784] on textarea "We finished the story Bear and turtle have a race. I had them complete the inde…" at bounding box center [611, 838] width 459 height 108
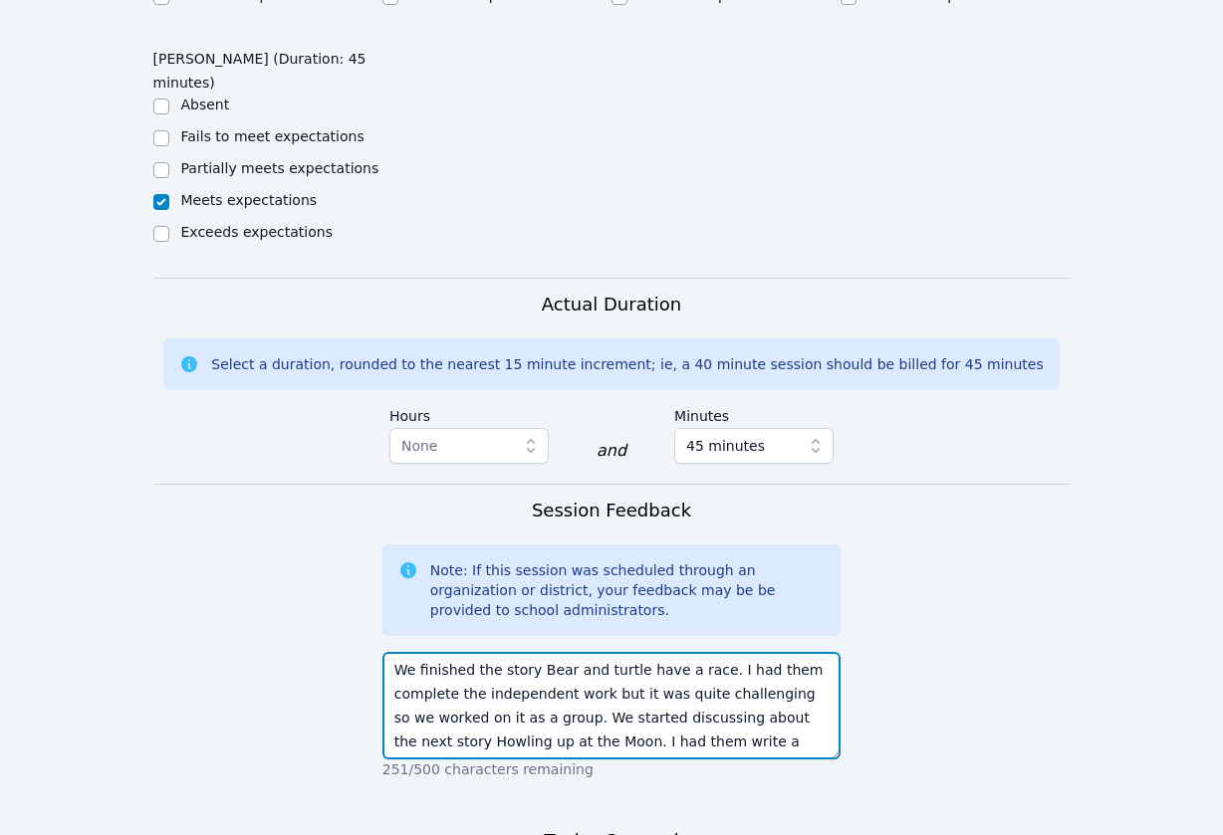
scroll to position [1672, 0]
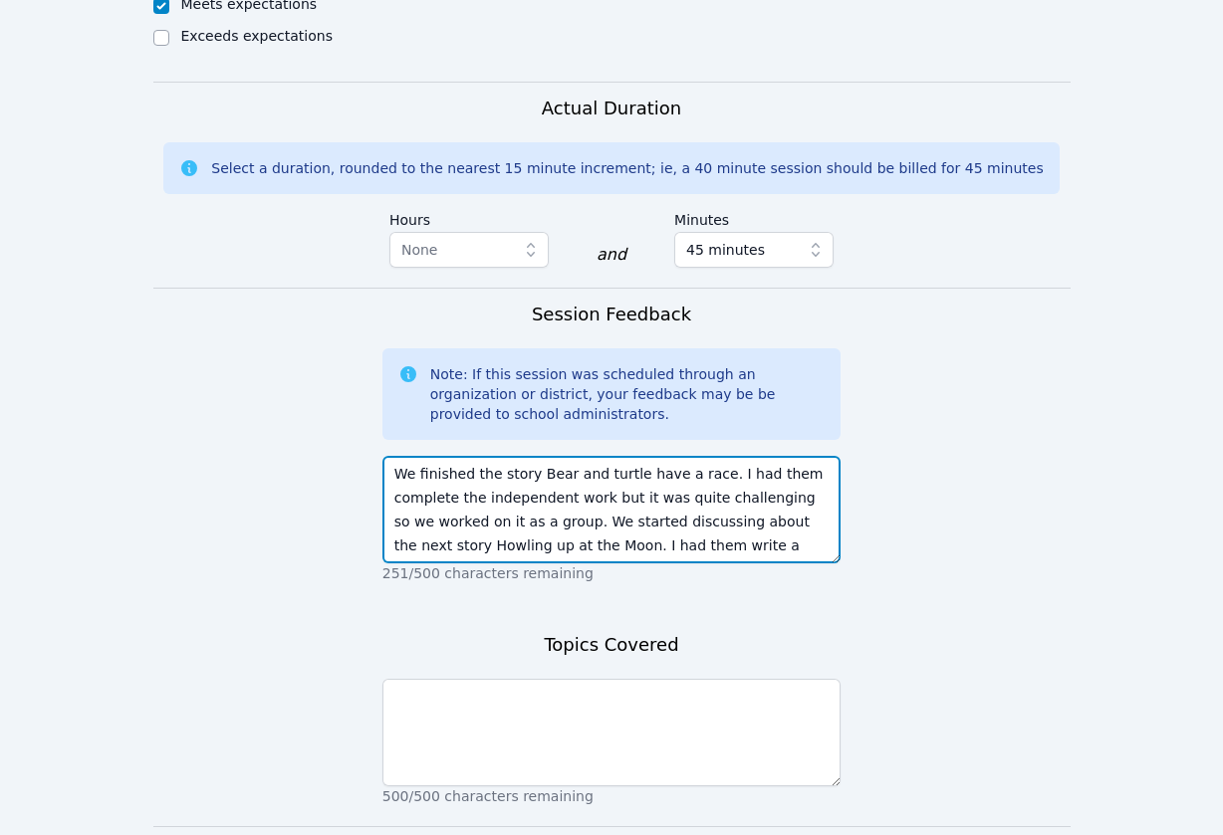
type textarea "We finished the story Bear and turtle have a race. I had them complete the inde…"
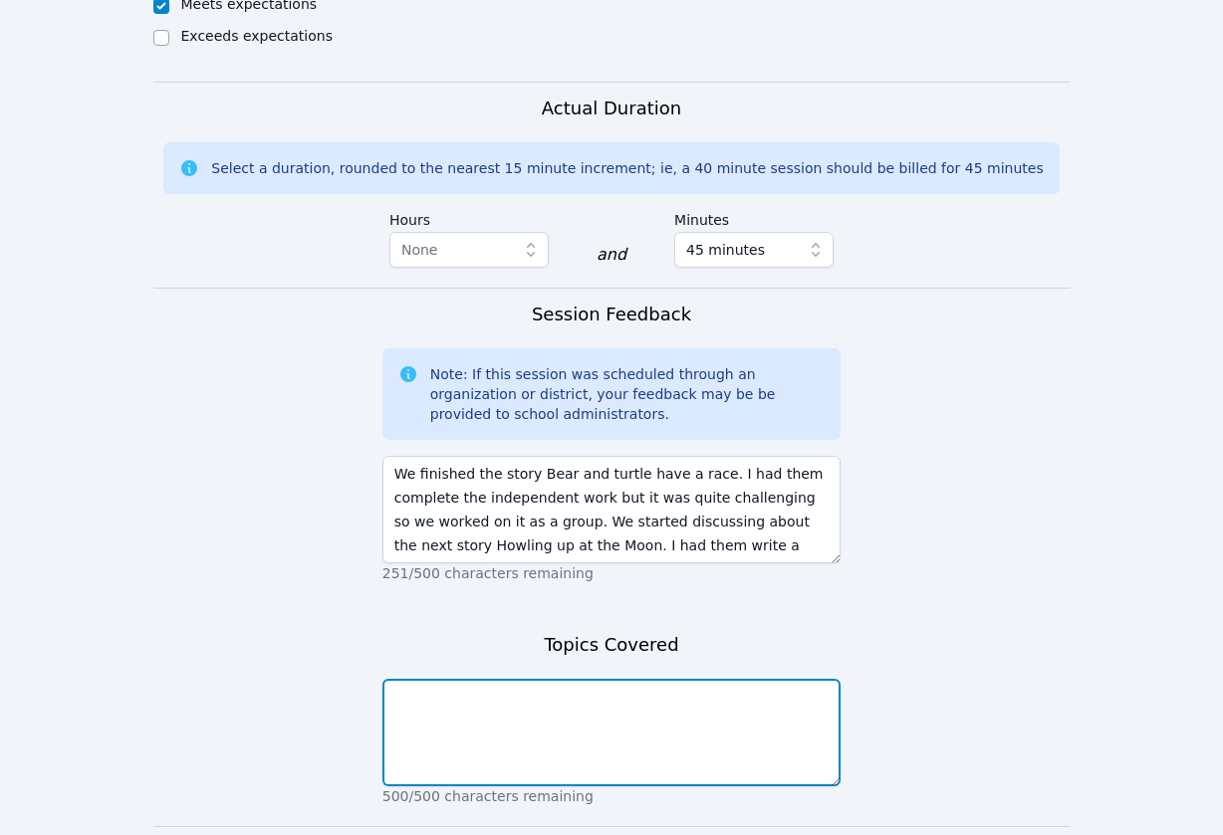
click at [518, 679] on textarea at bounding box center [611, 733] width 459 height 108
type textarea "reading"
